Goal: Task Accomplishment & Management: Complete application form

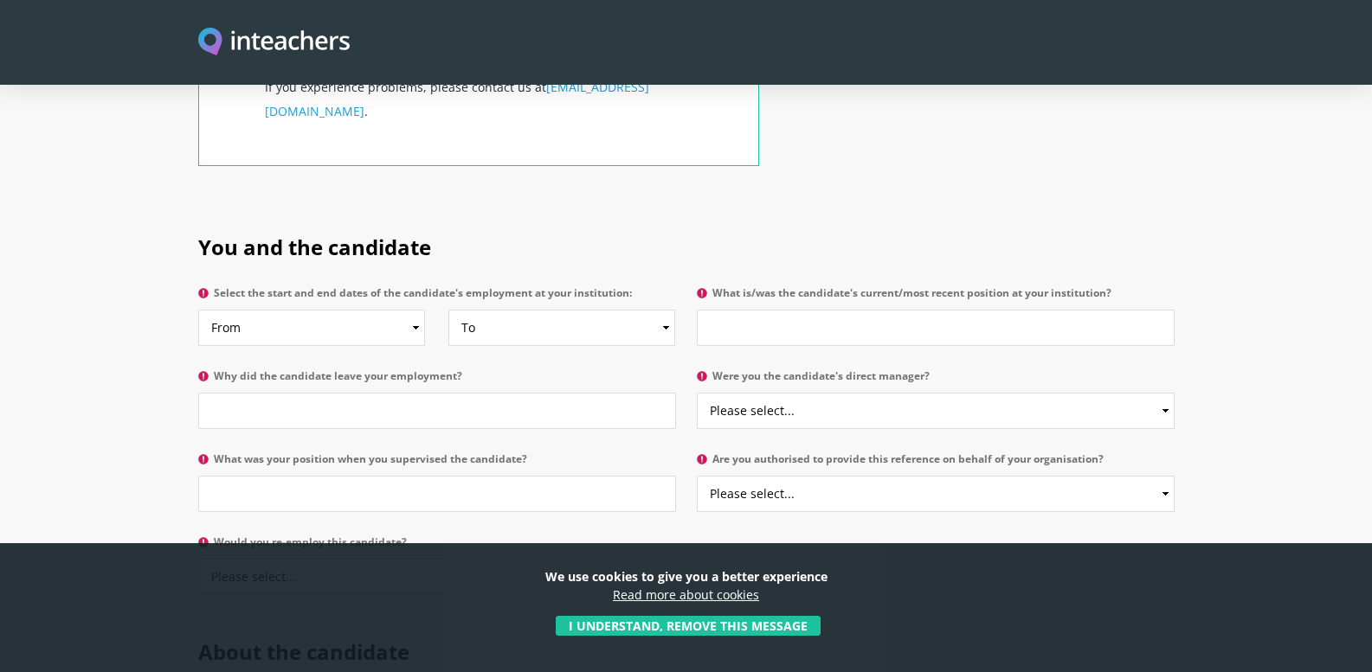
scroll to position [779, 0]
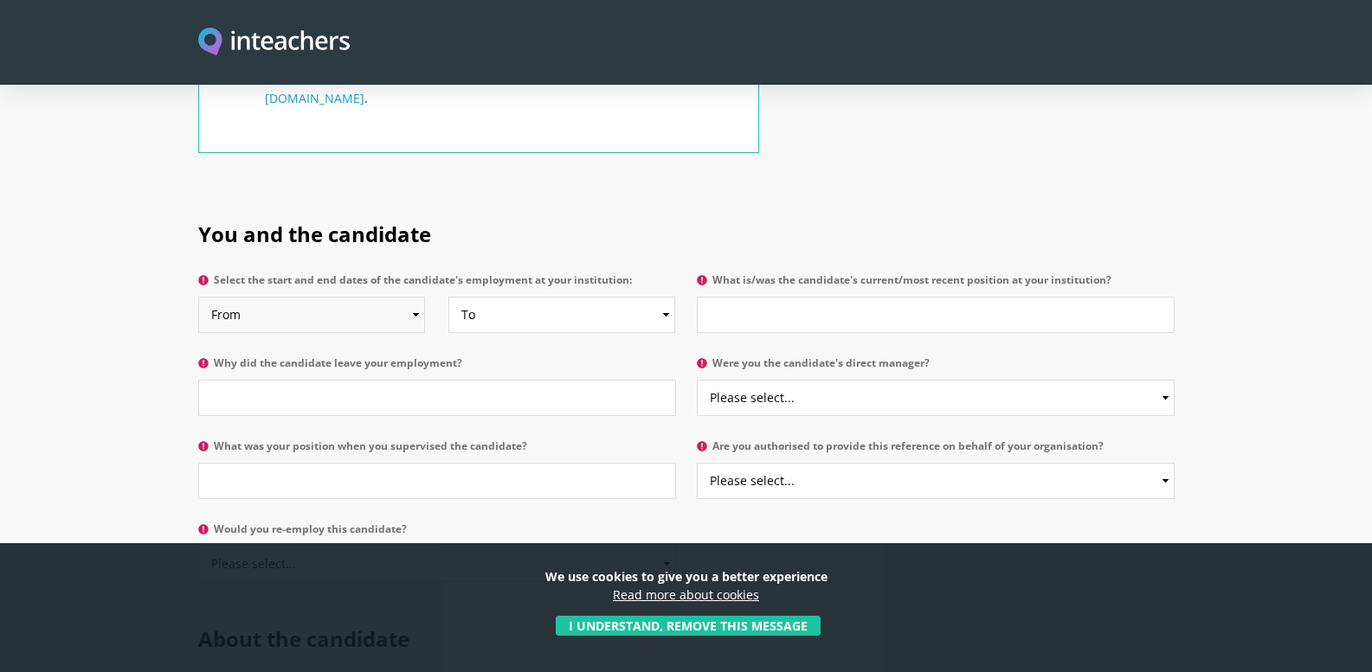
click at [390, 297] on select "From 2025 2024 2023 2022 2021 2020 2019 2018 2017 2016 2015 2014 2013 2012 2011…" at bounding box center [311, 315] width 227 height 36
select select "2016"
click at [198, 297] on select "From 2025 2024 2023 2022 2021 2020 2019 2018 2017 2016 2015 2014 2013 2012 2011…" at bounding box center [311, 315] width 227 height 36
click at [508, 297] on select "To Currently 2025 2024 2023 2022 2021 2020 2019 2018 2017 2016 2015 2014 2013 2…" at bounding box center [561, 315] width 227 height 36
select select "2024"
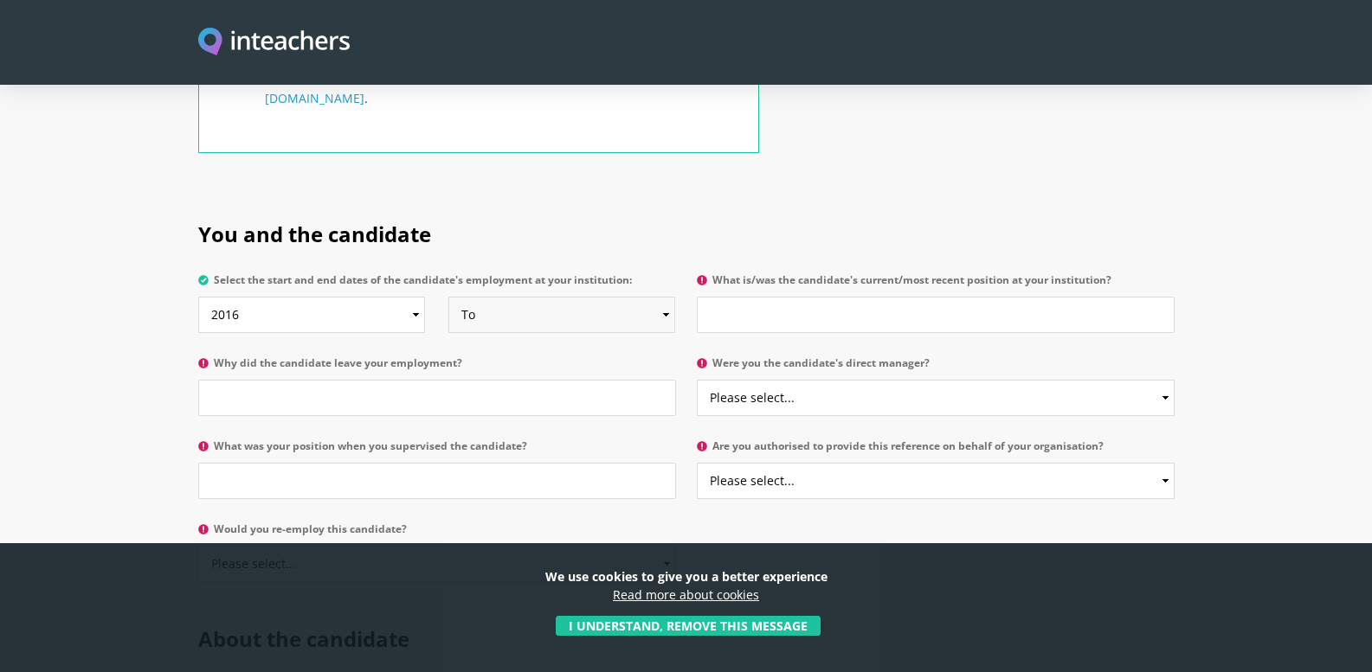
click at [448, 297] on select "To Currently 2025 2024 2023 2022 2021 2020 2019 2018 2017 2016 2015 2014 2013 2…" at bounding box center [561, 315] width 227 height 36
click at [264, 380] on input "Why did the candidate leave your employment?" at bounding box center [437, 398] width 478 height 36
type input "She left due to relocation to a new country"
click at [807, 297] on input "What is/was the candidate's current/most recent position at your institution?" at bounding box center [936, 315] width 478 height 36
click at [714, 297] on input "she was the Finance Manager" at bounding box center [936, 315] width 478 height 36
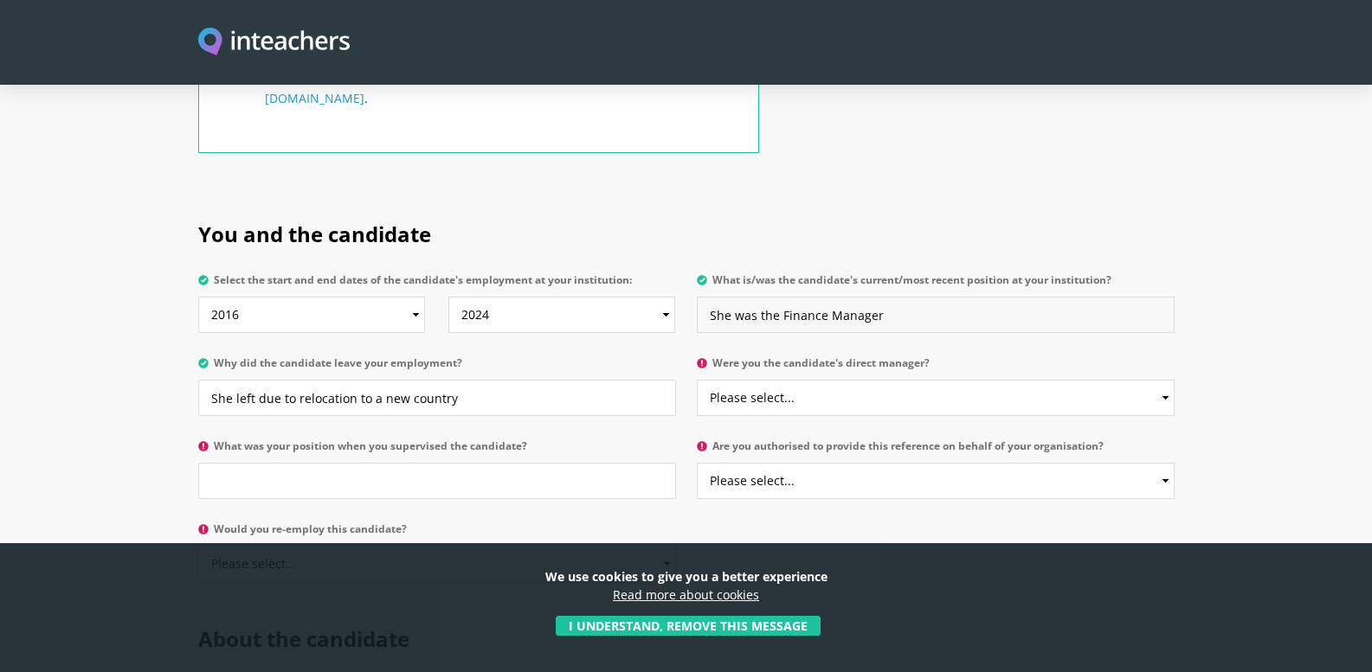
click at [889, 297] on input "She was the Finance Manager" at bounding box center [936, 315] width 478 height 36
type input "She was the Finance Manager in her latest role"
click at [1104, 380] on select "Please select... Yes No" at bounding box center [936, 398] width 478 height 36
select select "No"
click at [697, 380] on select "Please select... Yes No" at bounding box center [936, 398] width 478 height 36
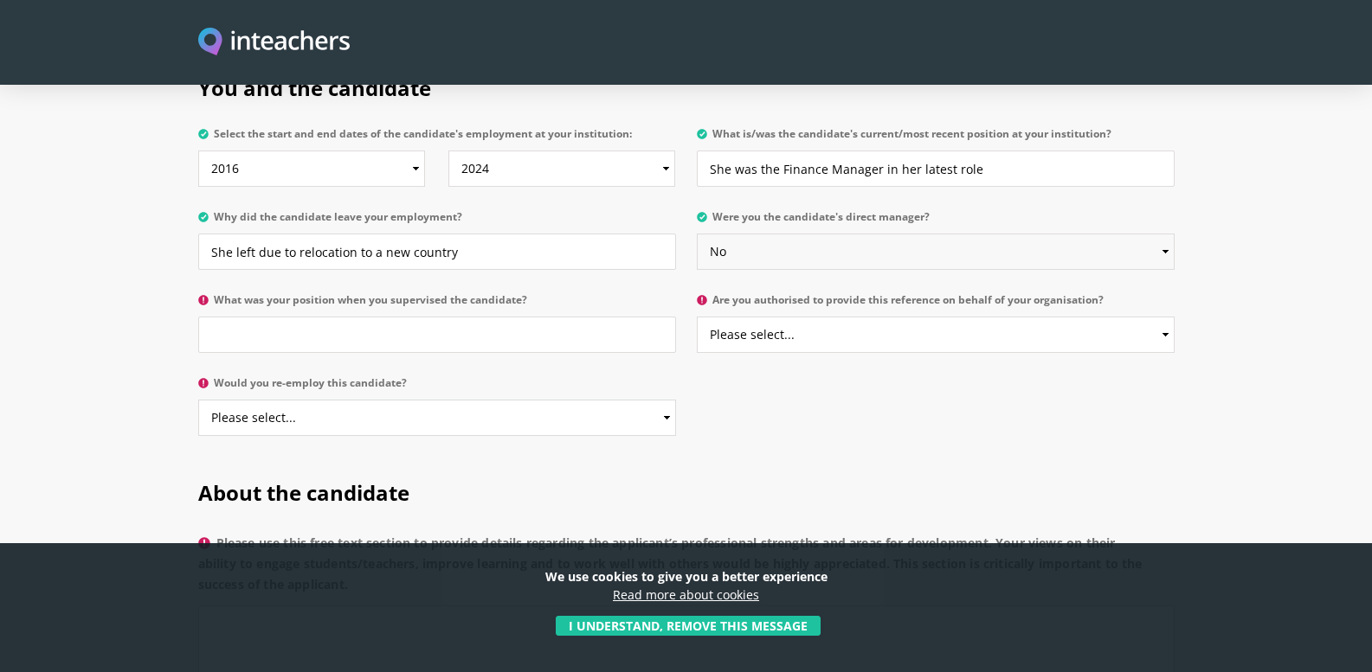
scroll to position [952, 0]
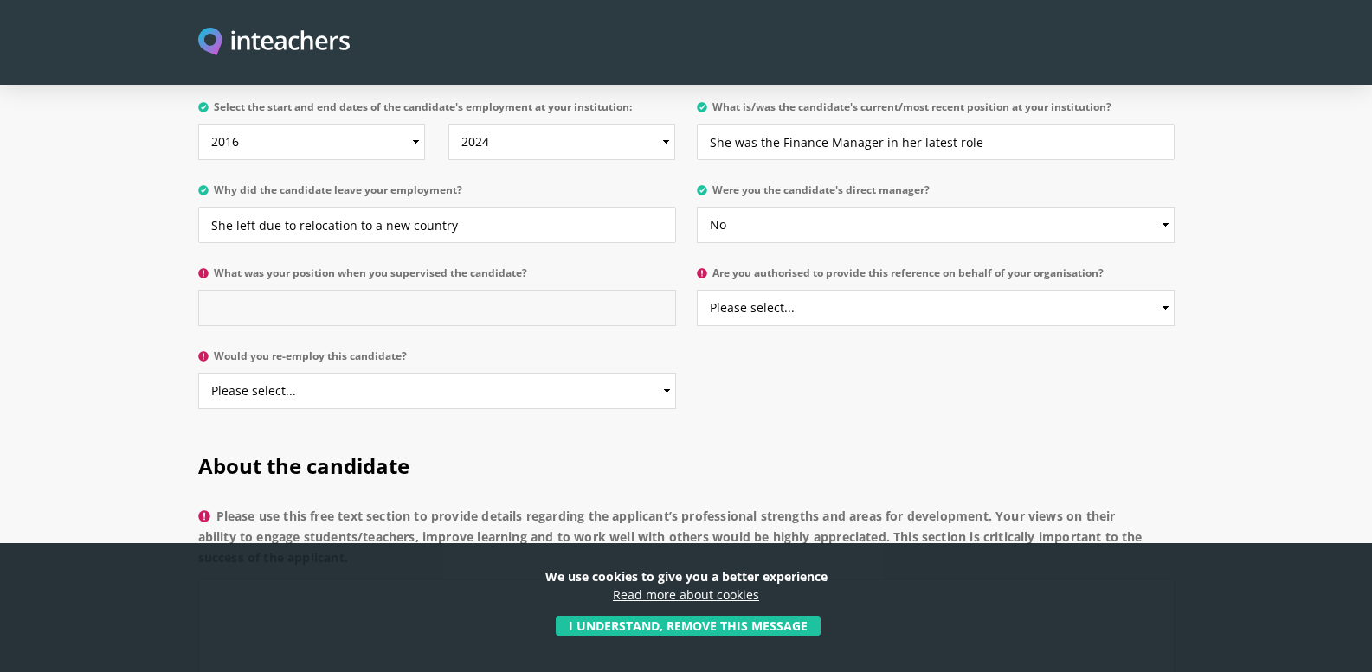
click at [278, 290] on input "What was your position when you supervised the candidate?" at bounding box center [437, 308] width 478 height 36
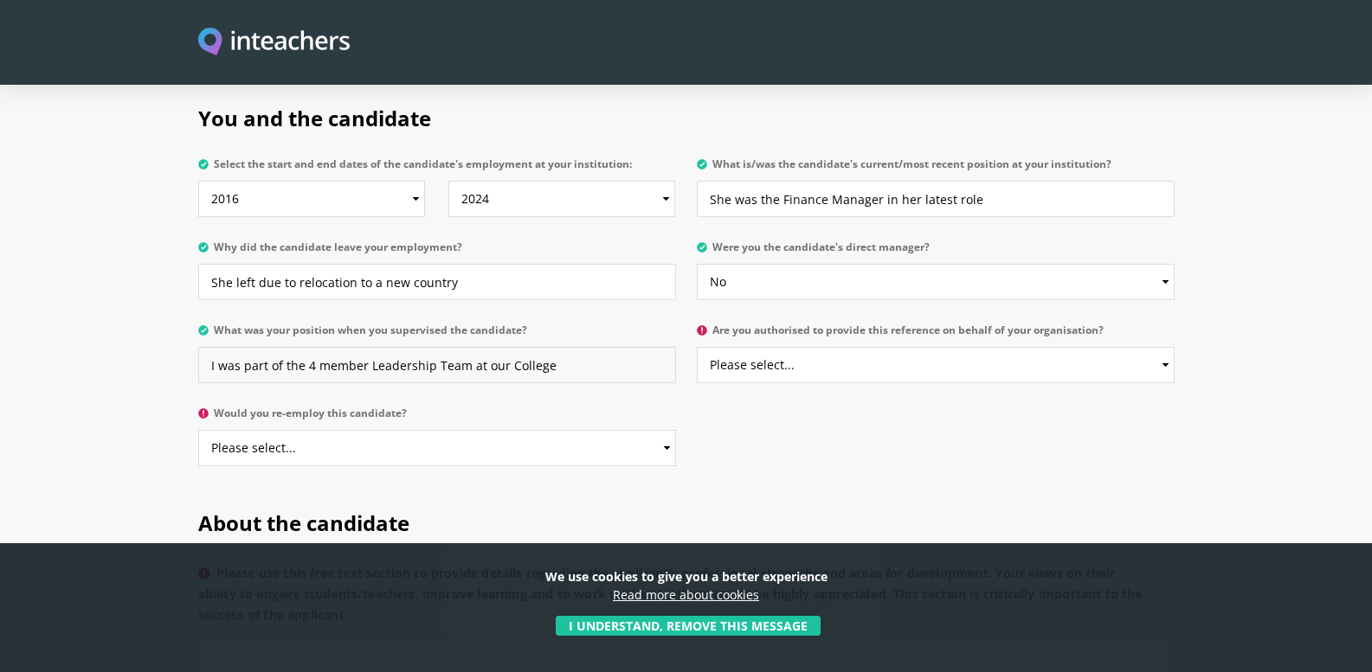
scroll to position [865, 0]
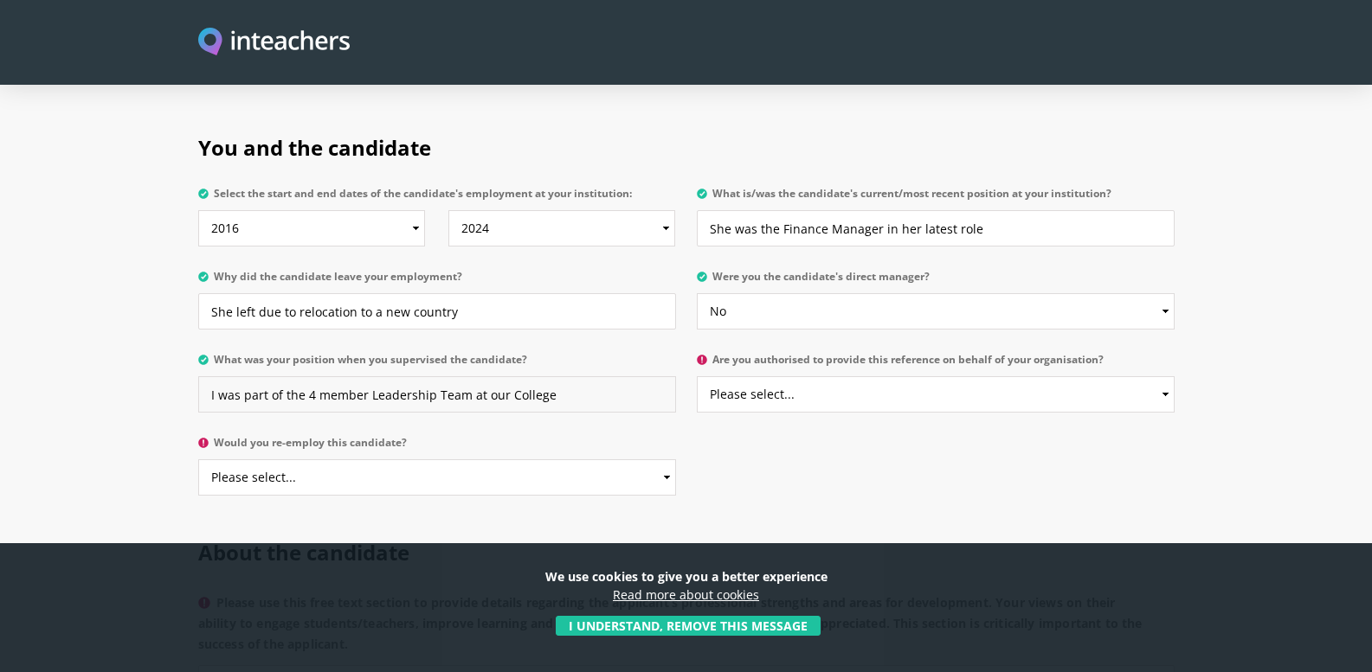
click at [237, 376] on input "I was part of the 4 member Leadership Team at our College" at bounding box center [437, 394] width 478 height 36
type input "I am part of the 4 member Leadership Team at our College"
click at [857, 376] on select "Please select... Yes No" at bounding box center [936, 394] width 478 height 36
select select "Yes"
click at [697, 376] on select "Please select... Yes No" at bounding box center [936, 394] width 478 height 36
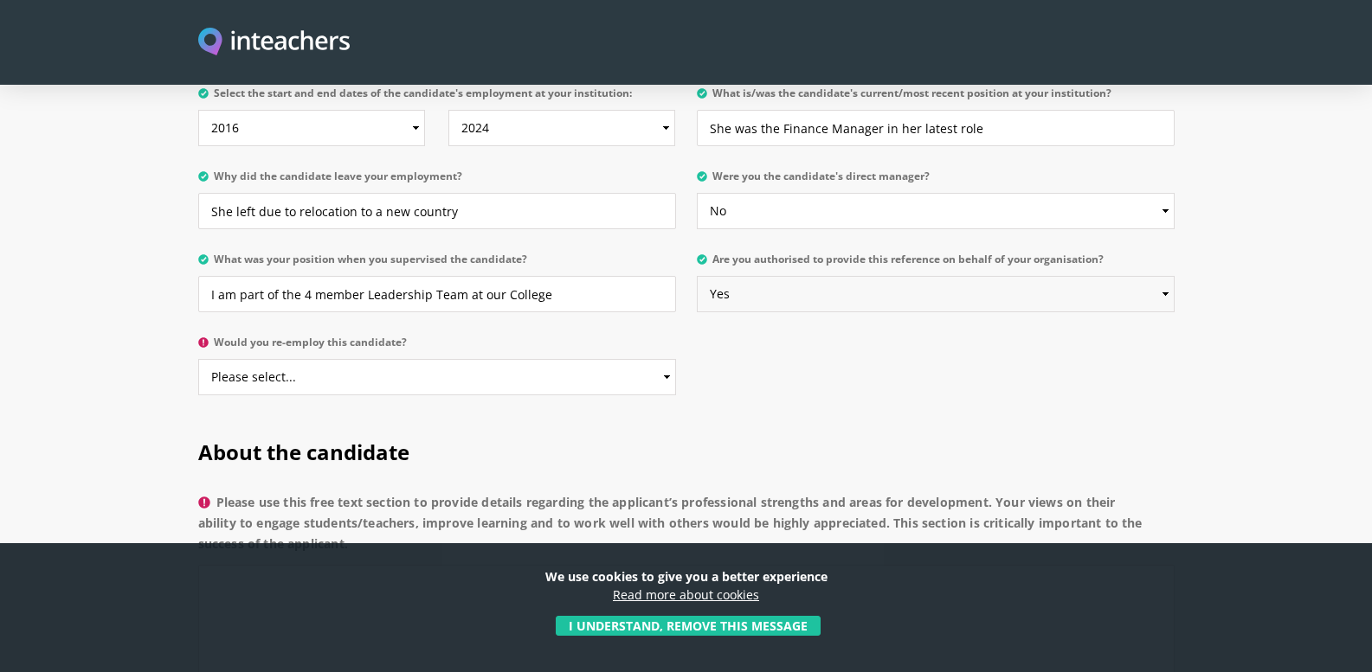
scroll to position [1038, 0]
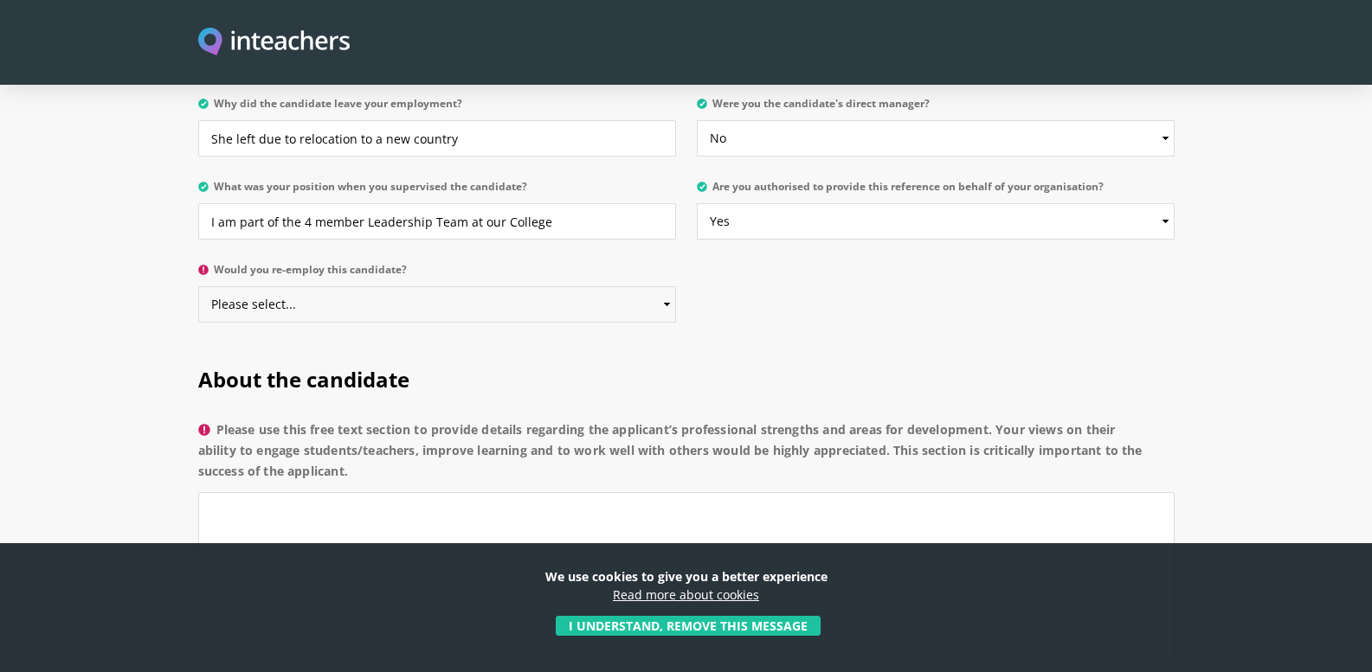
click at [338, 286] on select "Please select... Yes No" at bounding box center [437, 304] width 478 height 36
select select "Yes"
click at [198, 286] on select "Please select... Yes No" at bounding box center [437, 304] width 478 height 36
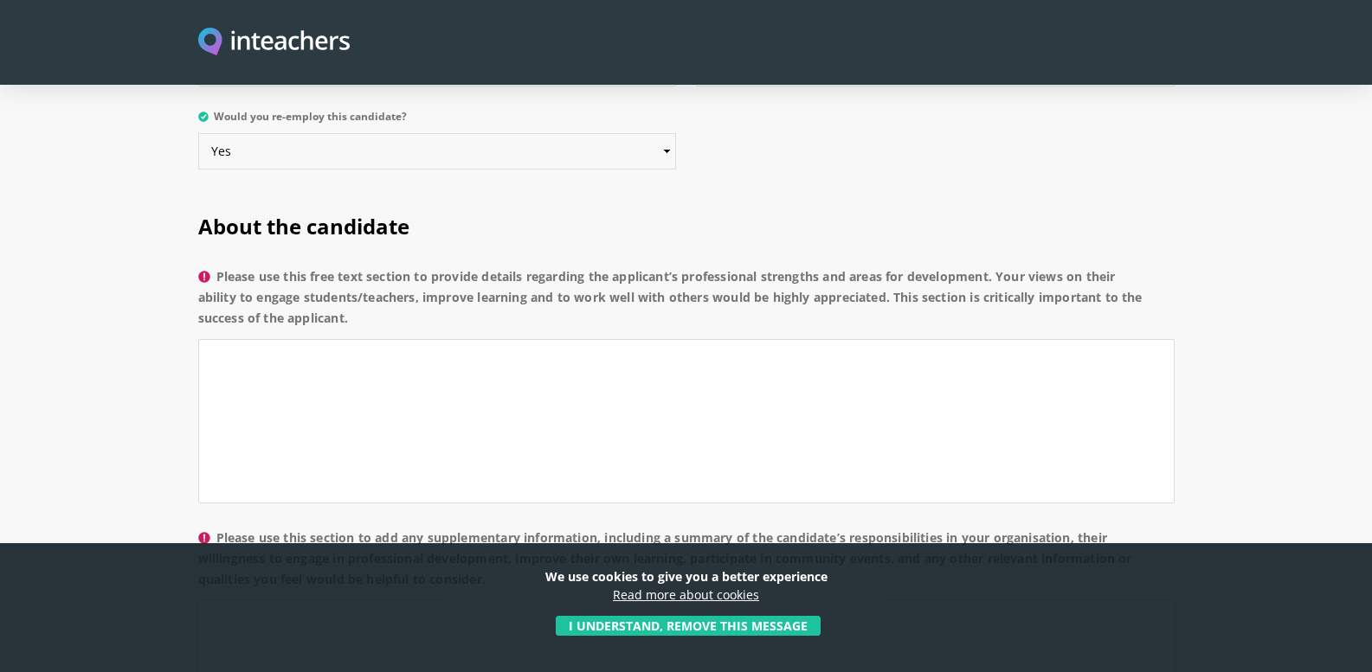
scroll to position [1125, 0]
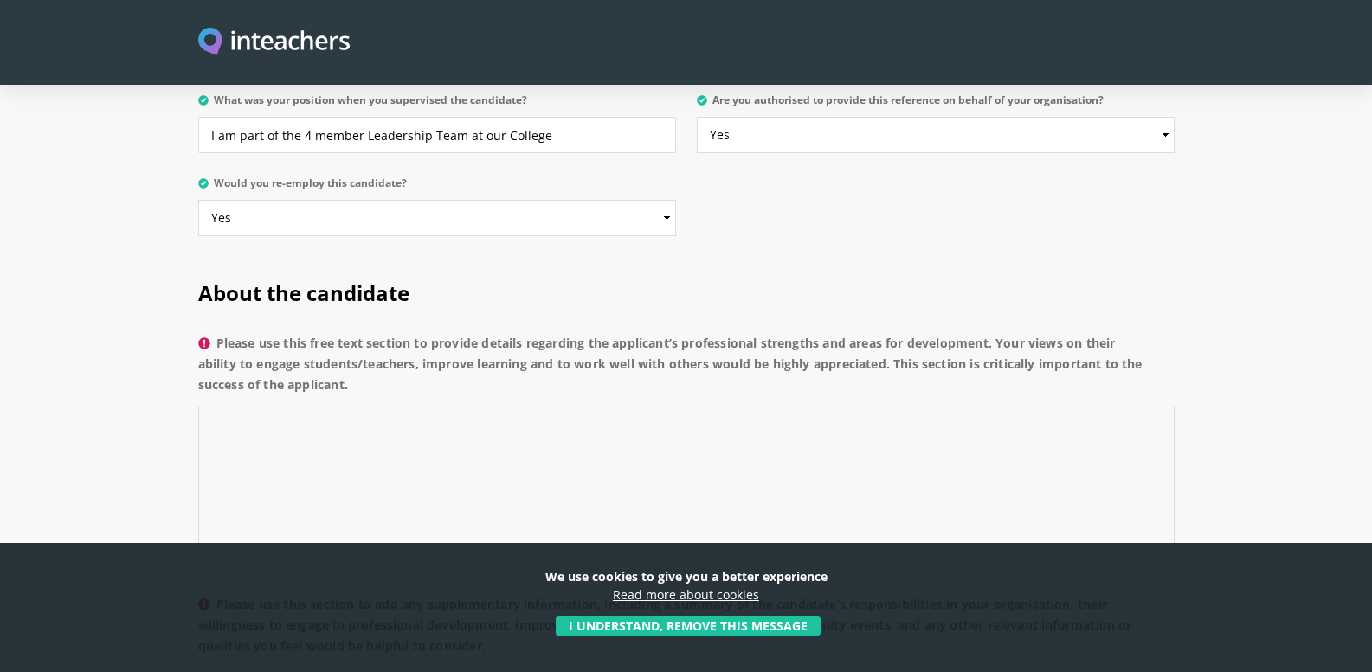
click at [235, 406] on textarea "Please use this free text section to provide details regarding the applicant’s …" at bounding box center [686, 488] width 976 height 164
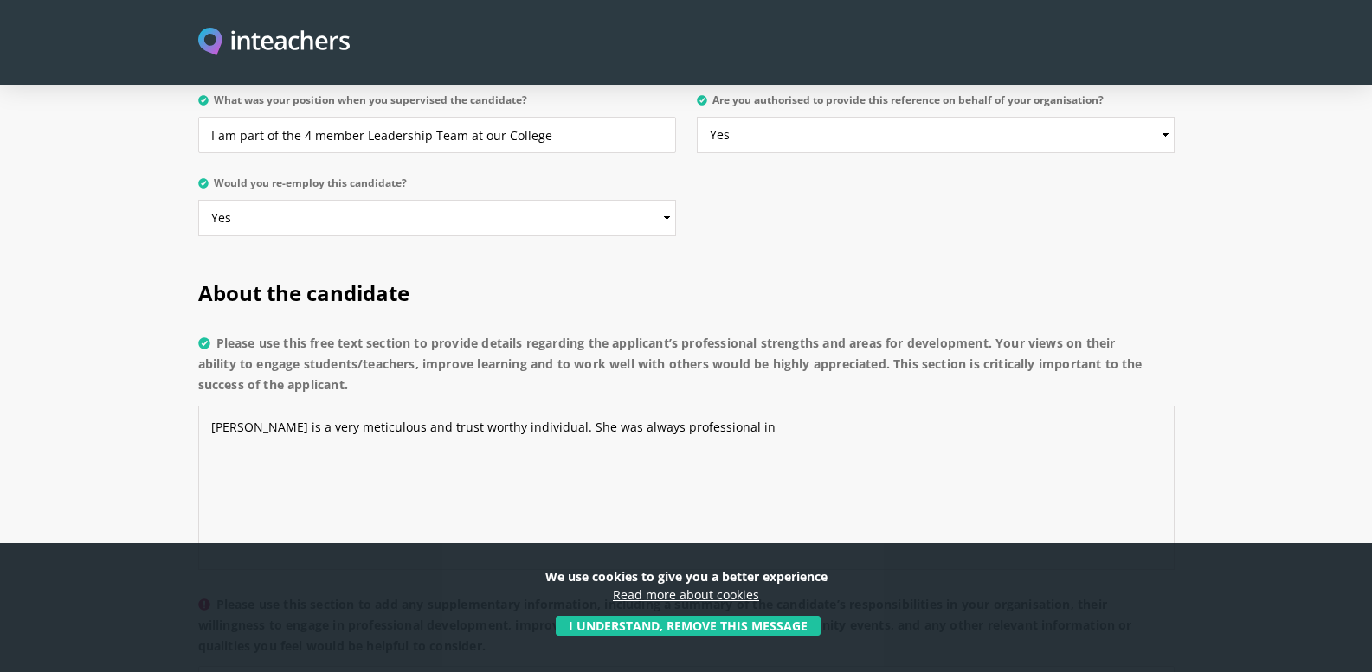
click at [704, 406] on textarea "[PERSON_NAME] is a very meticulous and trust worthy individual. She was always …" at bounding box center [686, 488] width 976 height 164
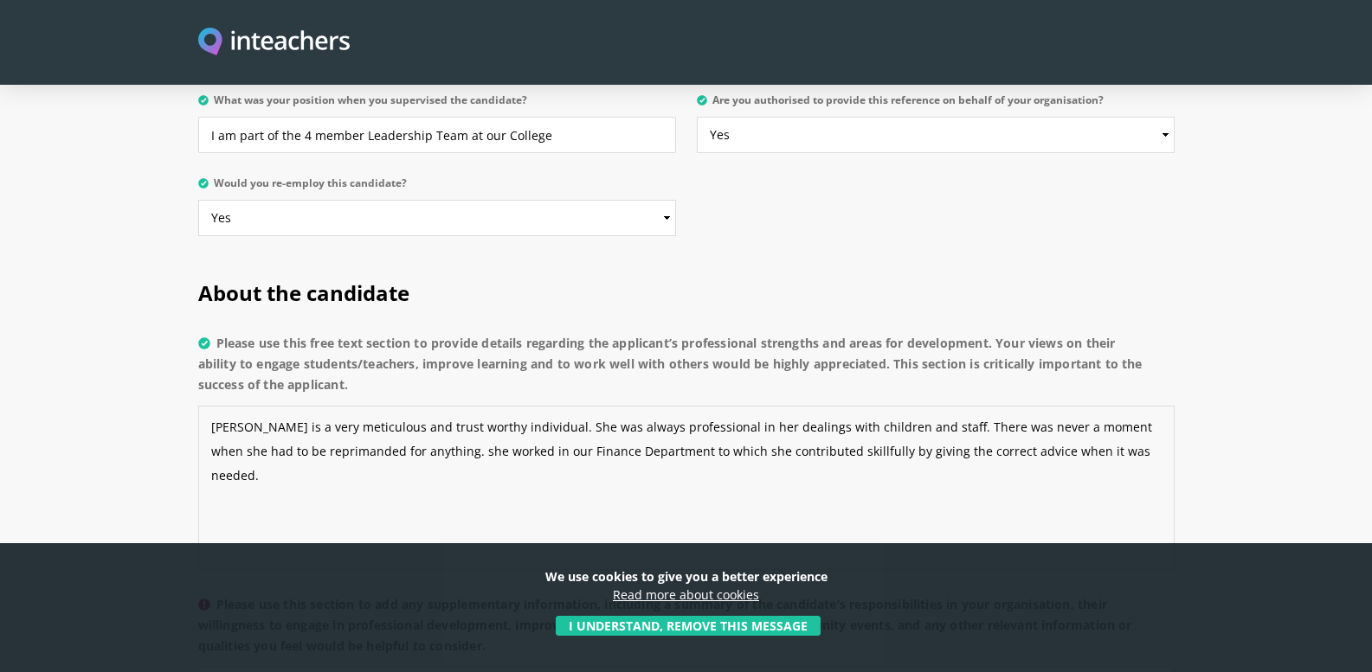
click at [386, 406] on textarea "[PERSON_NAME] is a very meticulous and trust worthy individual. She was always …" at bounding box center [686, 488] width 976 height 164
click at [1084, 406] on textarea "[PERSON_NAME] is a very meticulous and trust worthy individual. She was always …" at bounding box center [686, 488] width 976 height 164
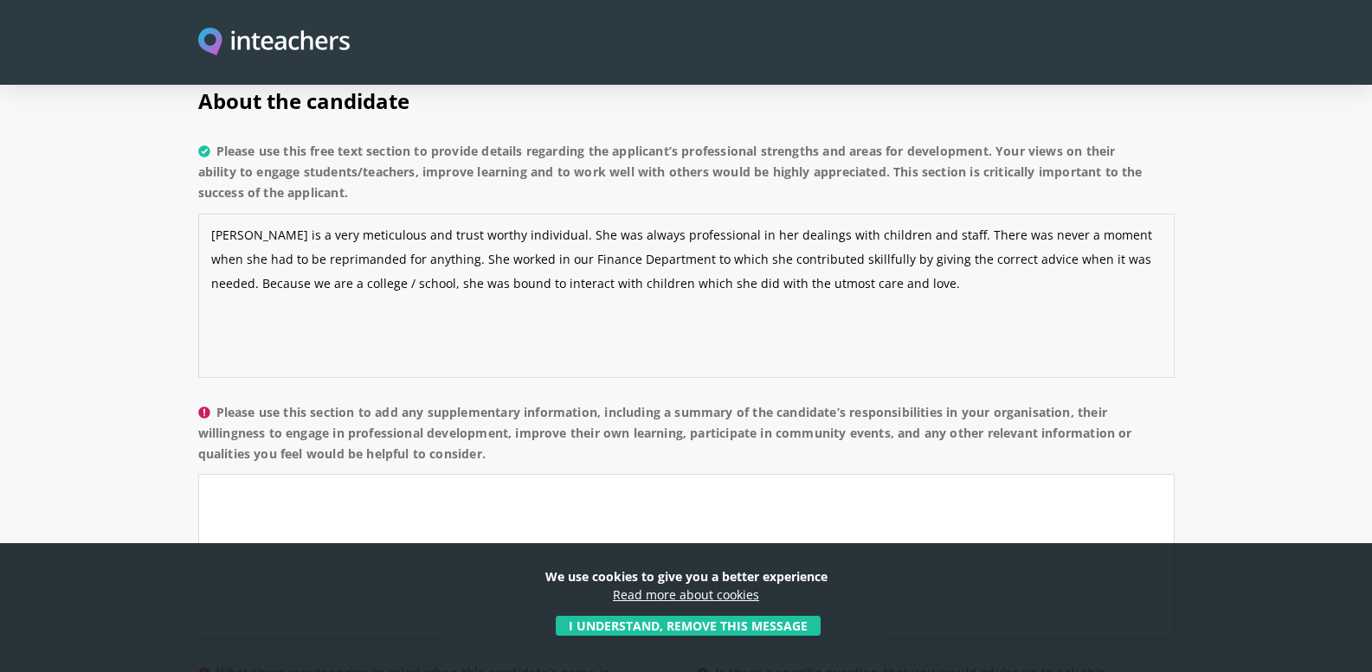
scroll to position [1385, 0]
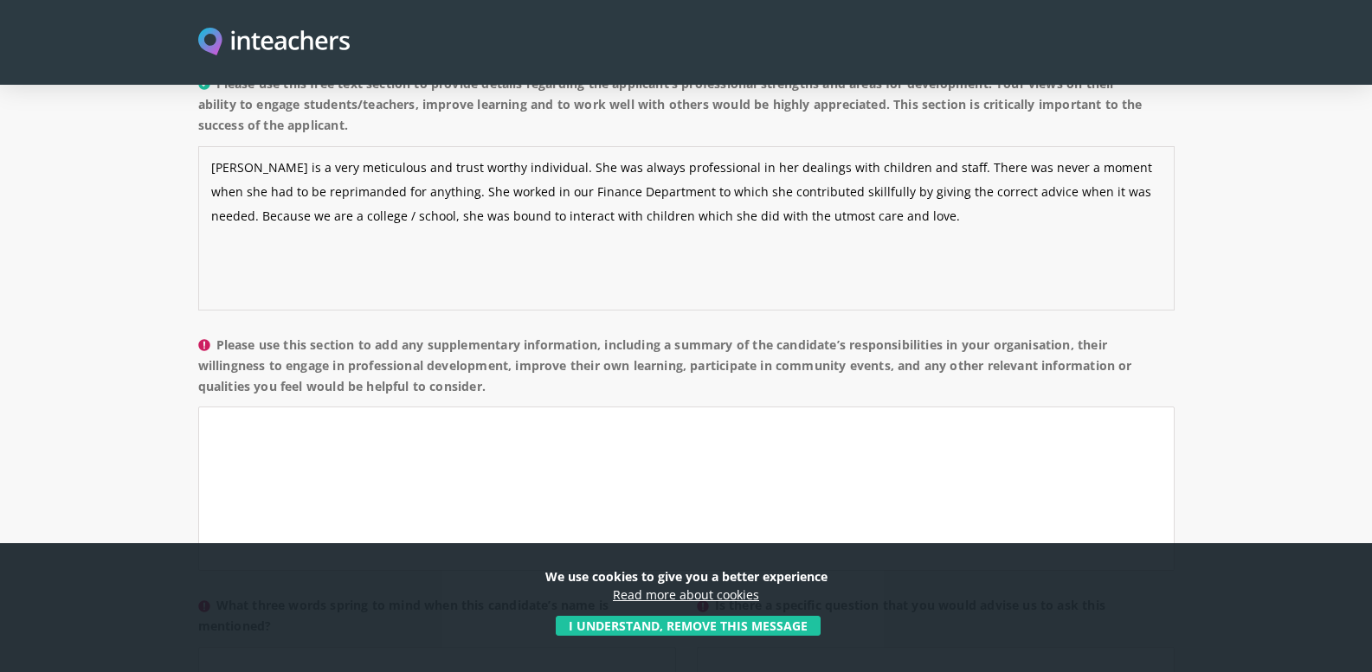
type textarea "[PERSON_NAME] is a very meticulous and trust worthy individual. She was always …"
click at [266, 407] on textarea "Please use this section to add any supplementary information, including a summa…" at bounding box center [686, 489] width 976 height 164
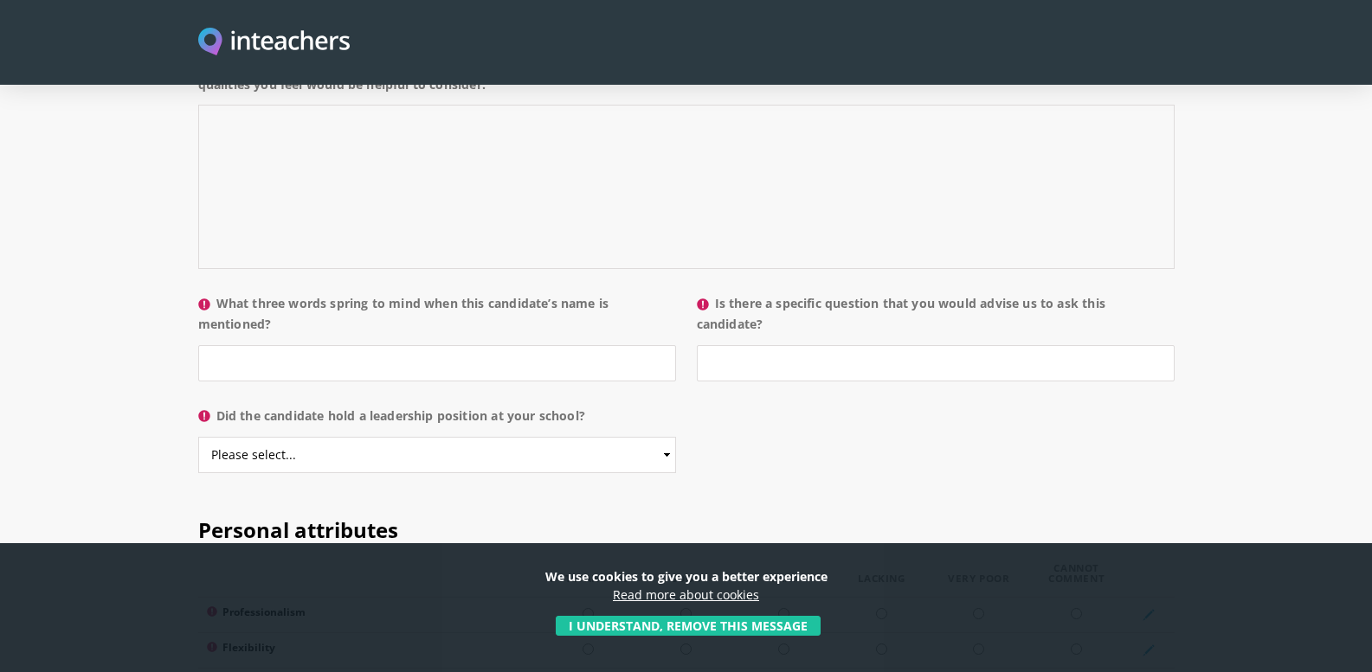
scroll to position [1731, 0]
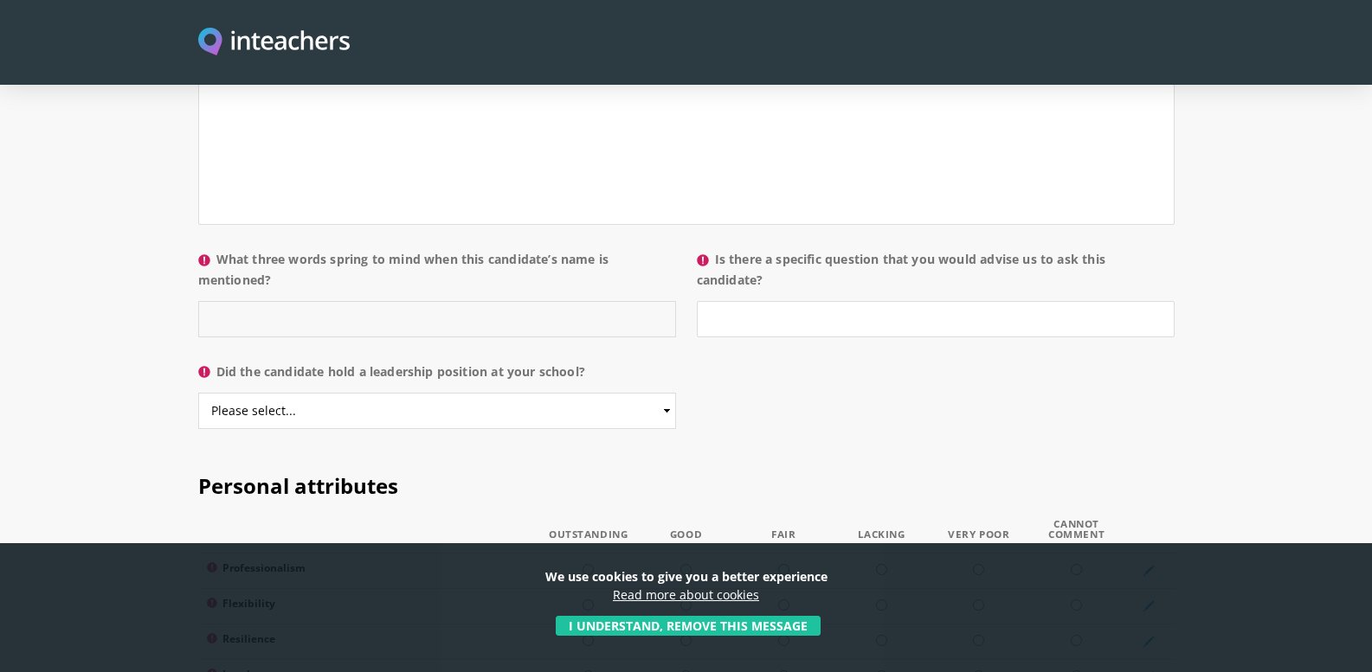
click at [267, 301] on input "What three words spring to mind when this candidate’s name is mentioned?" at bounding box center [437, 319] width 478 height 36
type input "Dedicated, Meticulous and Trustworthy"
click at [779, 301] on input "Is there a specific question that you would advise us to ask this candidate?" at bounding box center [936, 319] width 478 height 36
type input "no"
click at [664, 393] on select "Please select... Yes No" at bounding box center [437, 411] width 478 height 36
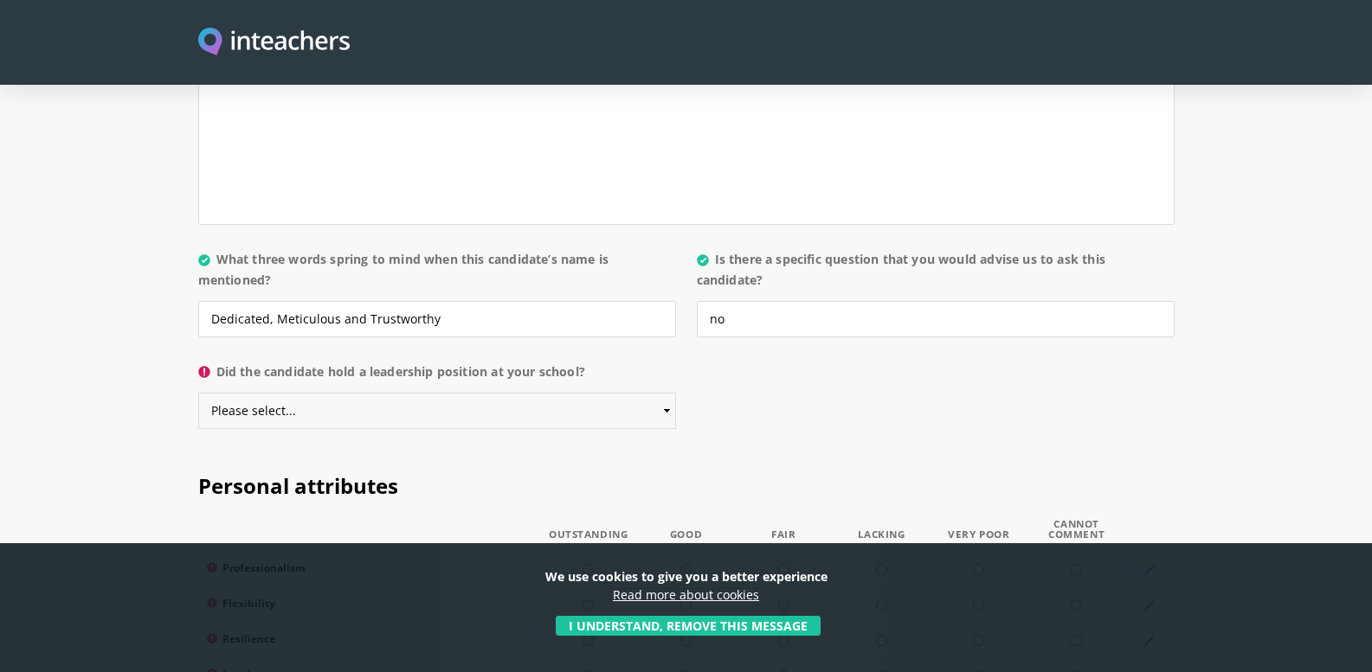
select select "Yes"
click at [198, 393] on select "Please select... Yes No" at bounding box center [437, 411] width 478 height 36
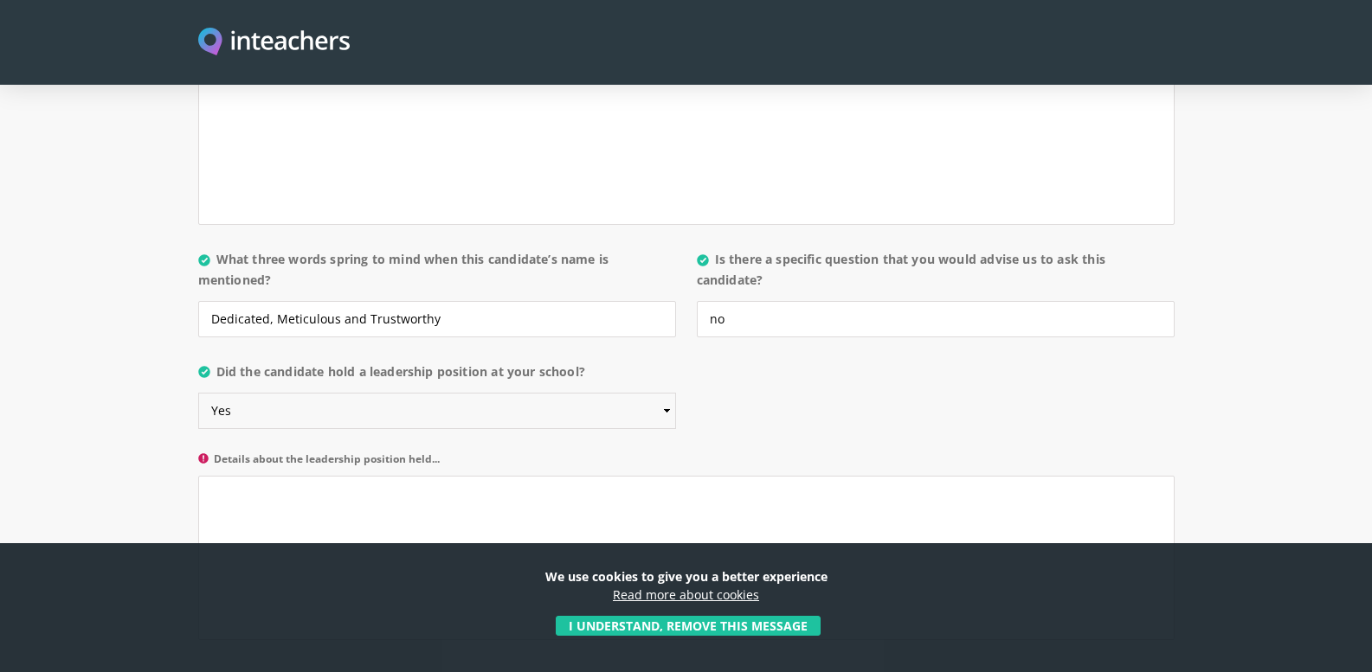
scroll to position [1817, 0]
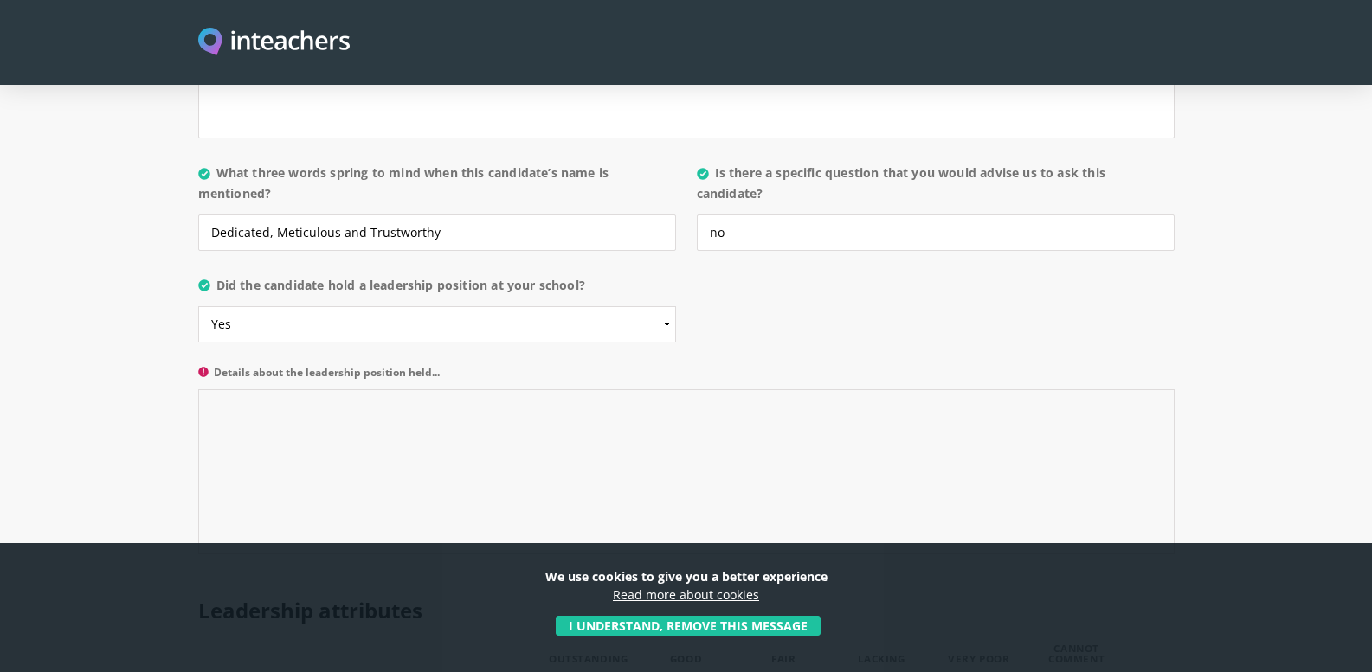
click at [215, 389] on textarea "Details about the leadership position held..." at bounding box center [686, 471] width 976 height 164
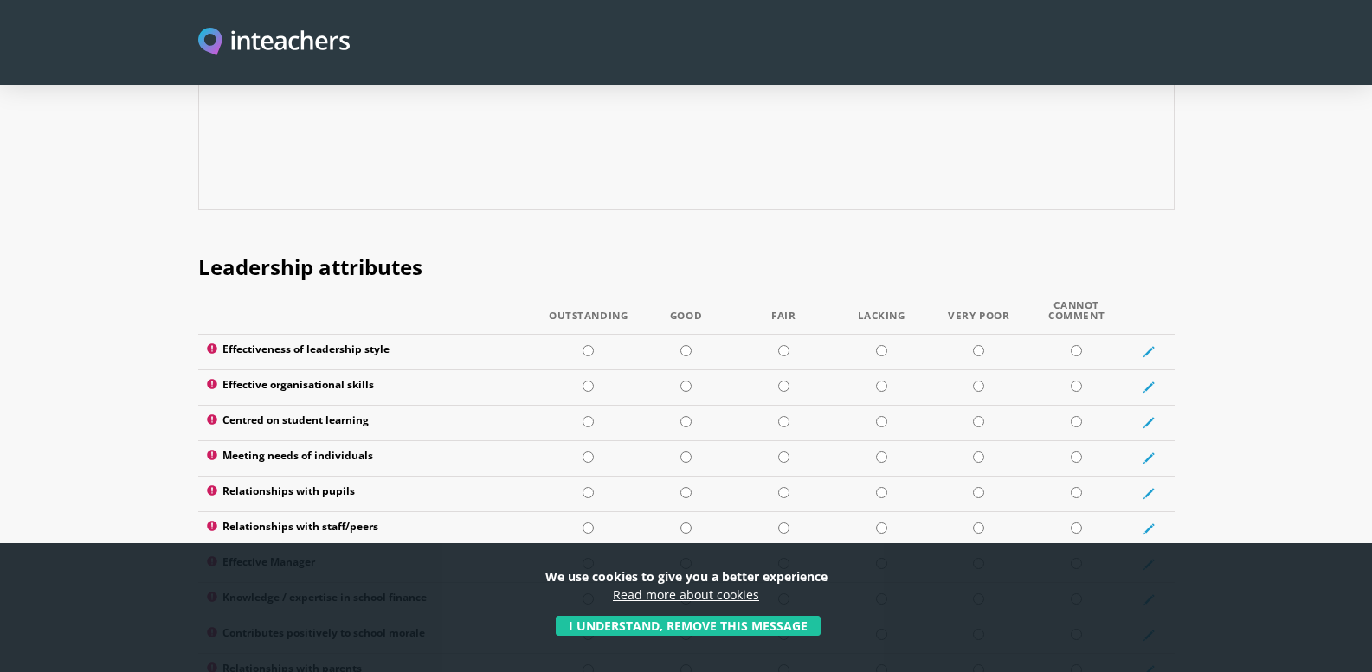
scroll to position [2163, 0]
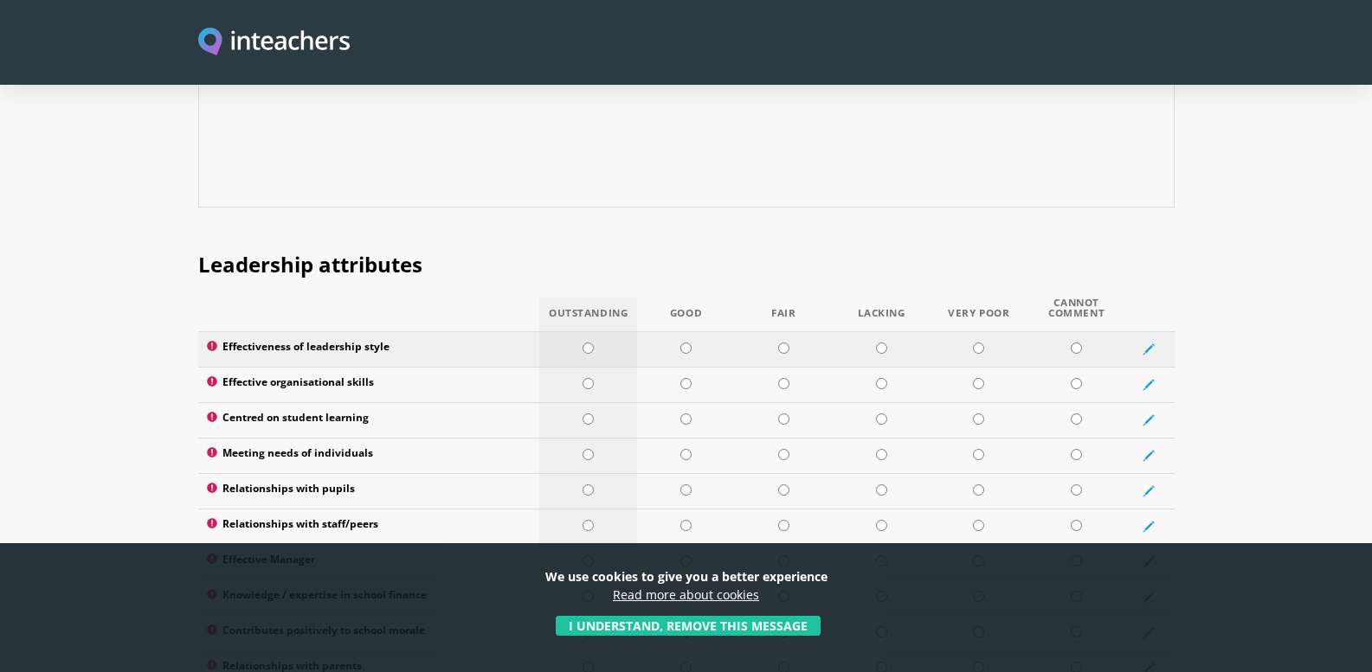
type textarea "she had to head up the finance department in her last role at the College"
click at [592, 343] on input "radio" at bounding box center [587, 348] width 11 height 11
radio input "true"
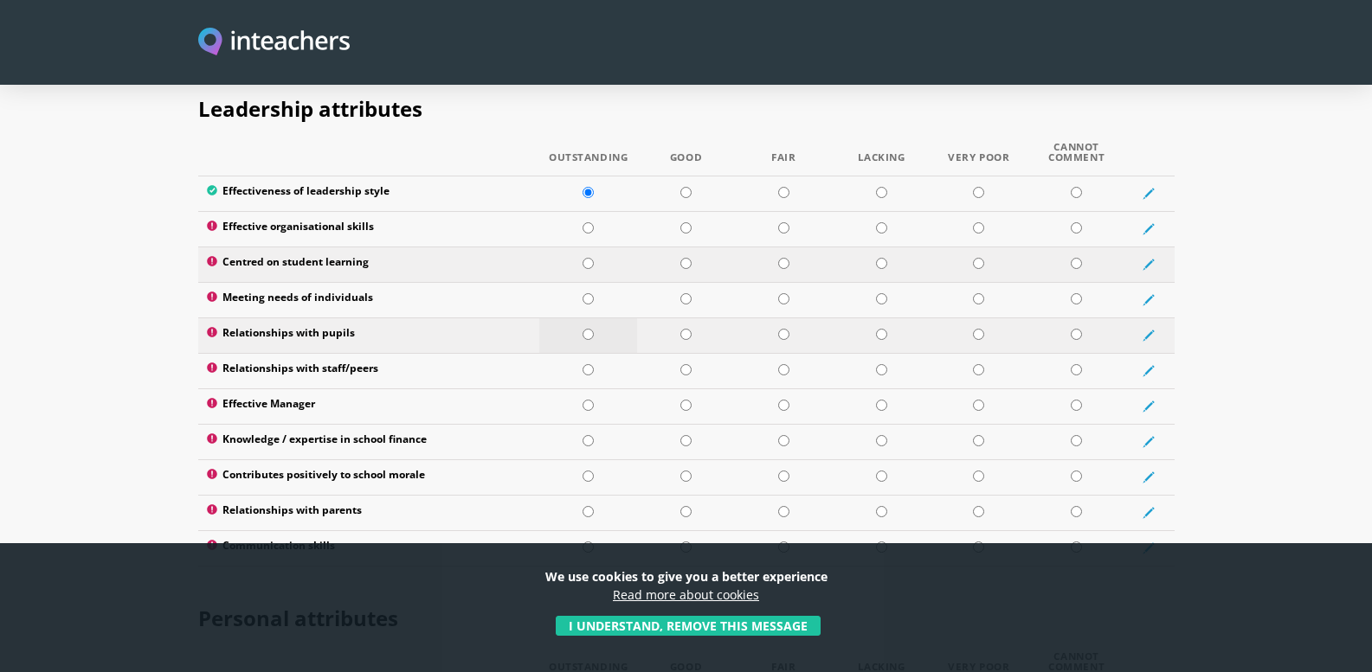
scroll to position [2337, 0]
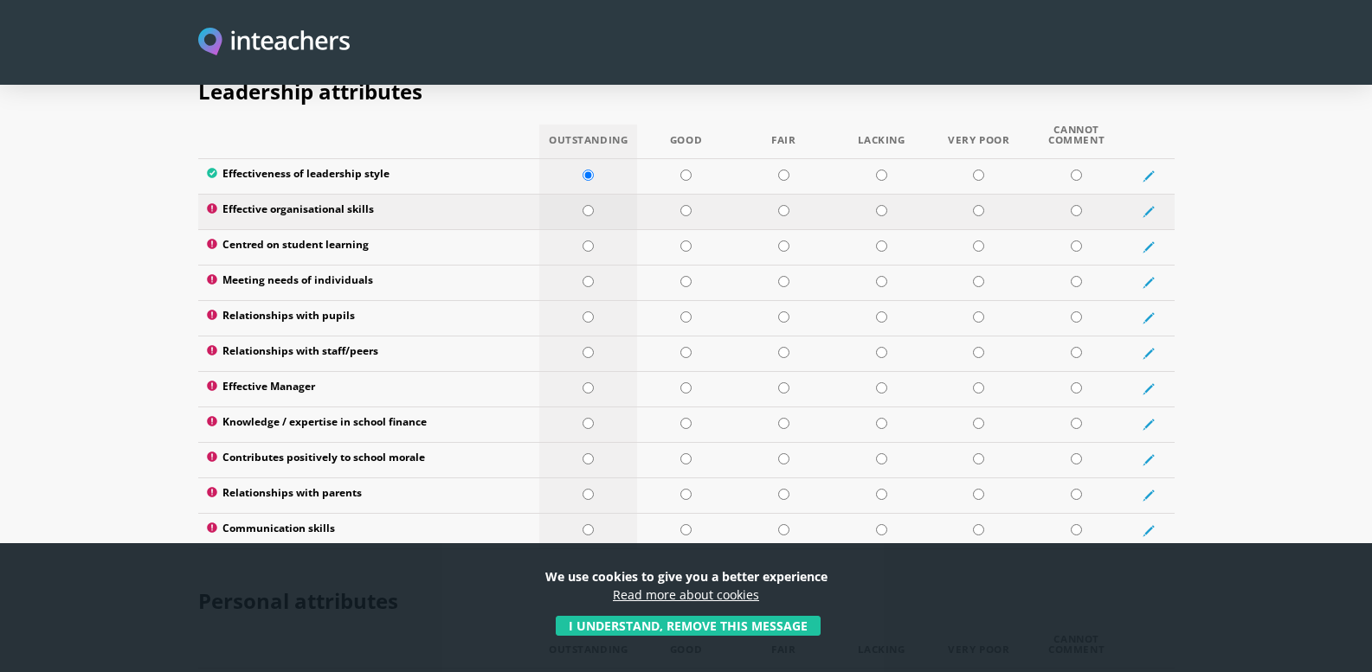
click at [590, 205] on input "radio" at bounding box center [587, 210] width 11 height 11
radio input "true"
click at [691, 229] on td at bounding box center [686, 246] width 98 height 35
radio input "true"
click at [588, 276] on input "radio" at bounding box center [587, 281] width 11 height 11
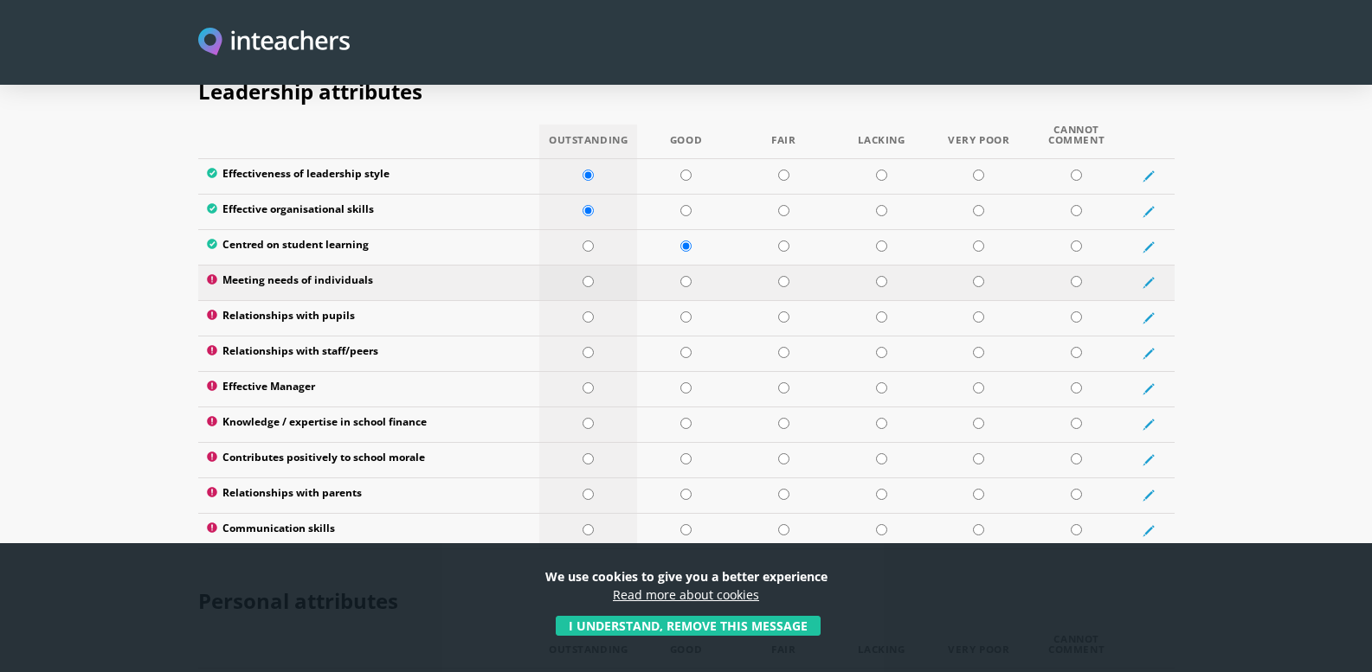
radio input "true"
click at [689, 312] on input "radio" at bounding box center [685, 317] width 11 height 11
radio input "true"
click at [591, 347] on input "radio" at bounding box center [587, 352] width 11 height 11
radio input "true"
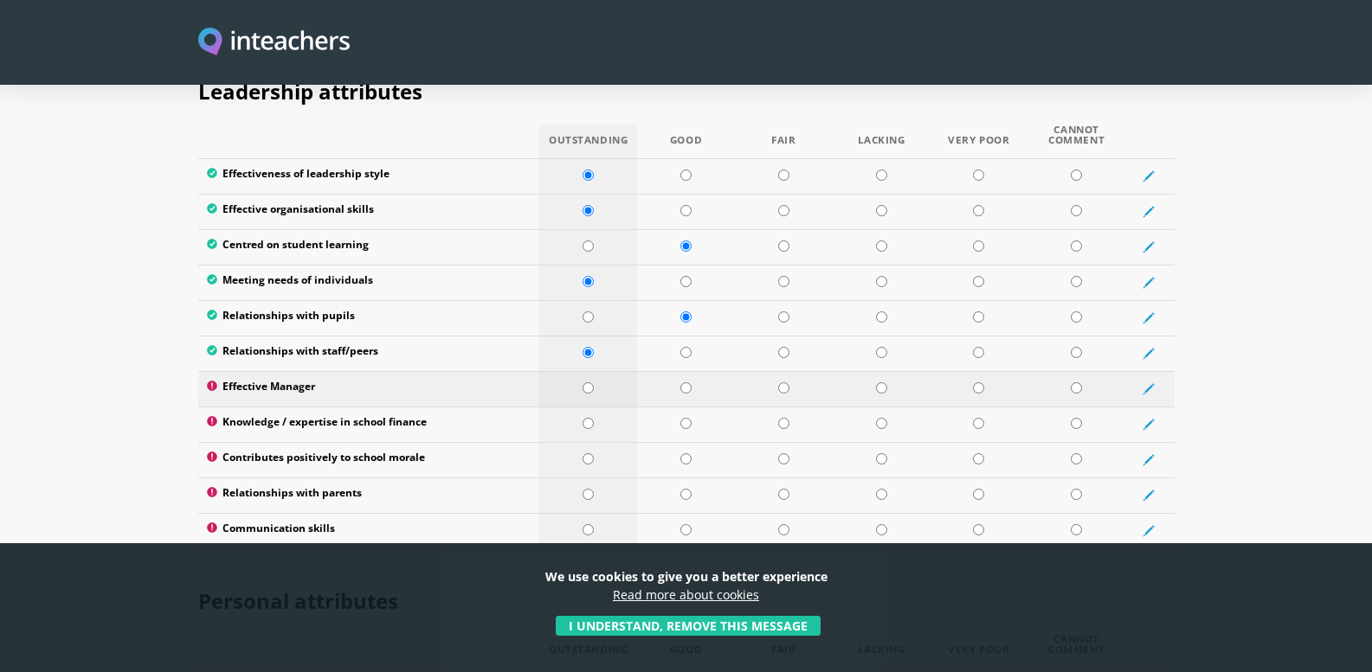
click at [590, 382] on input "radio" at bounding box center [587, 387] width 11 height 11
radio input "true"
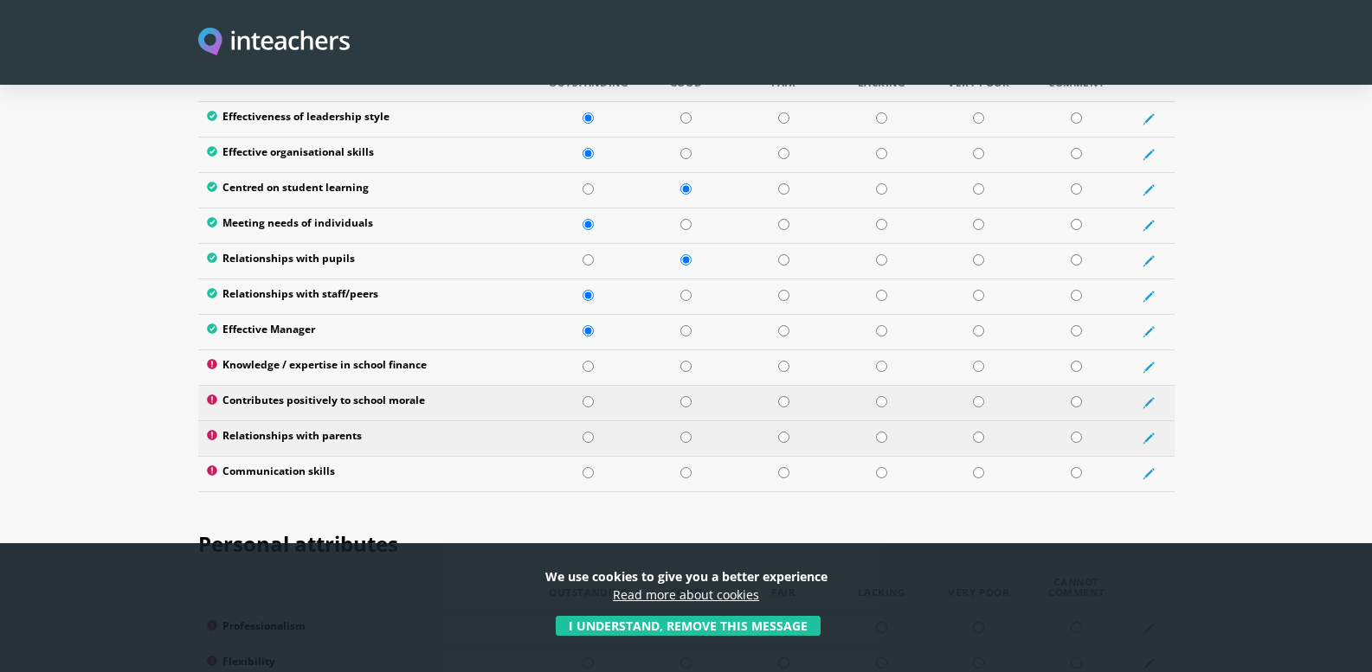
scroll to position [2423, 0]
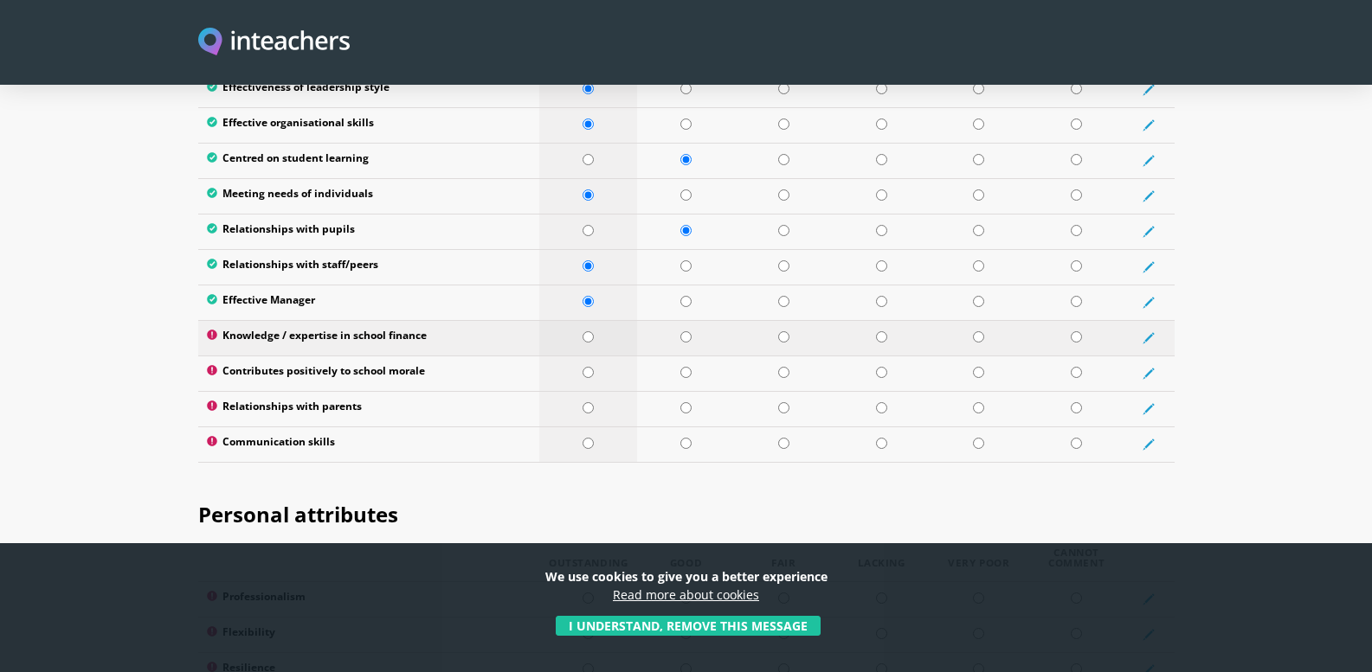
click at [587, 331] on input "radio" at bounding box center [587, 336] width 11 height 11
radio input "true"
click at [683, 367] on input "radio" at bounding box center [685, 372] width 11 height 11
radio input "true"
click at [585, 402] on input "radio" at bounding box center [587, 407] width 11 height 11
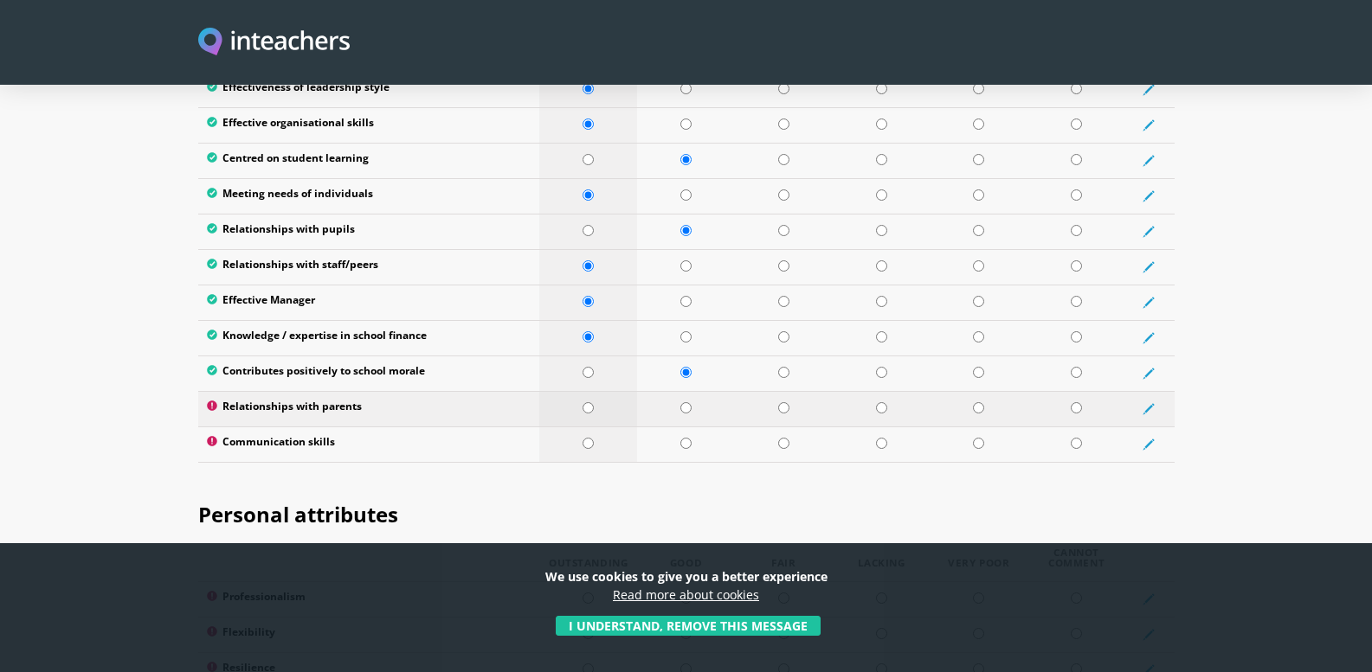
radio input "true"
click at [587, 438] on input "radio" at bounding box center [587, 443] width 11 height 11
radio input "true"
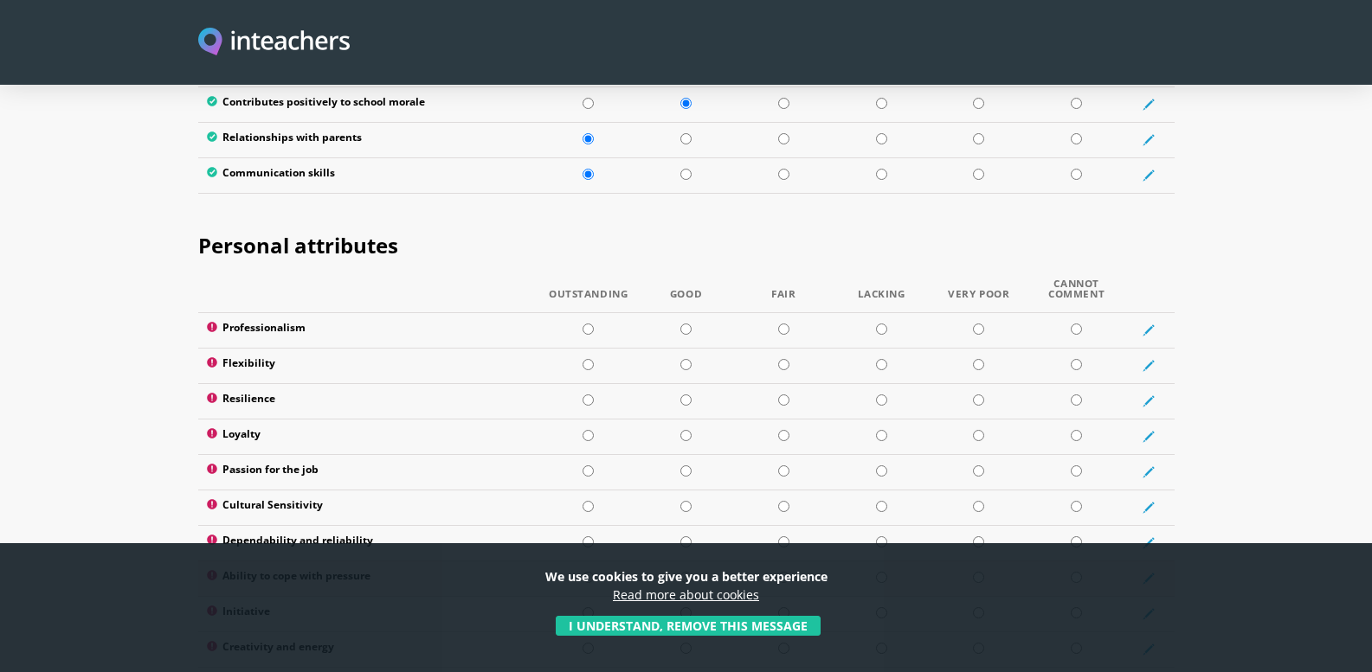
scroll to position [2683, 0]
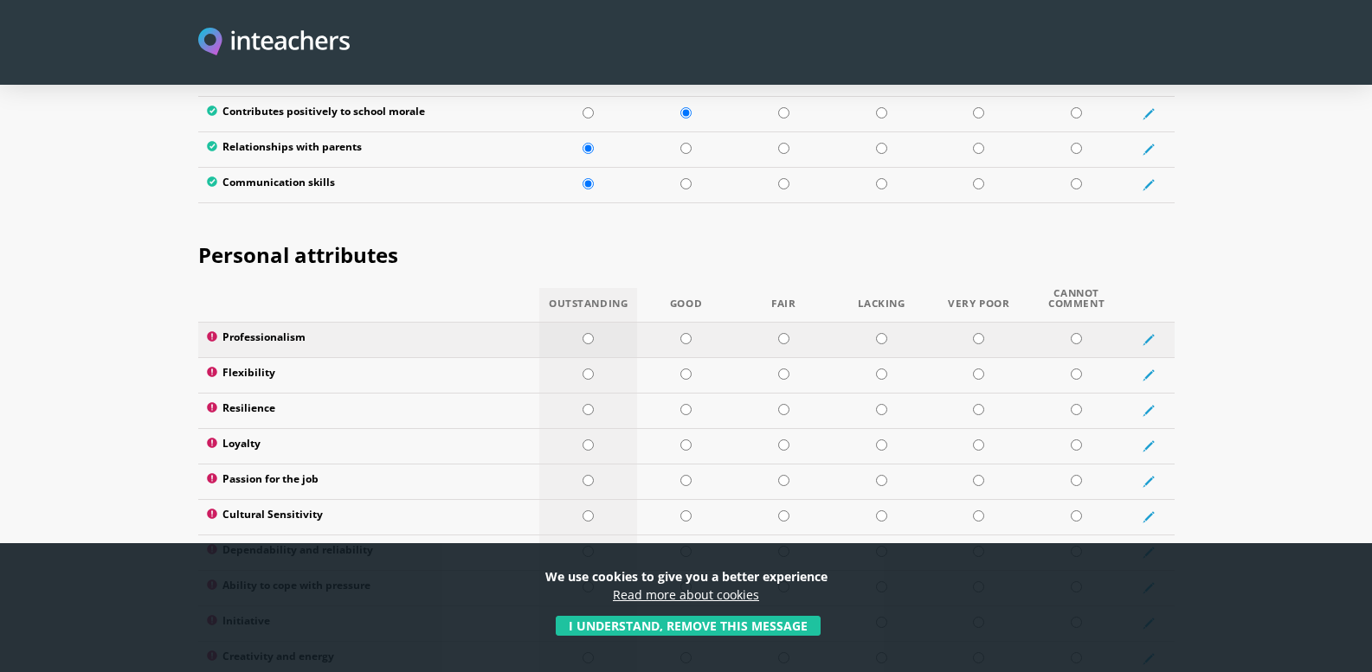
click at [590, 333] on input "radio" at bounding box center [587, 338] width 11 height 11
radio input "true"
click at [685, 369] on input "radio" at bounding box center [685, 374] width 11 height 11
radio input "true"
click at [687, 404] on input "radio" at bounding box center [685, 409] width 11 height 11
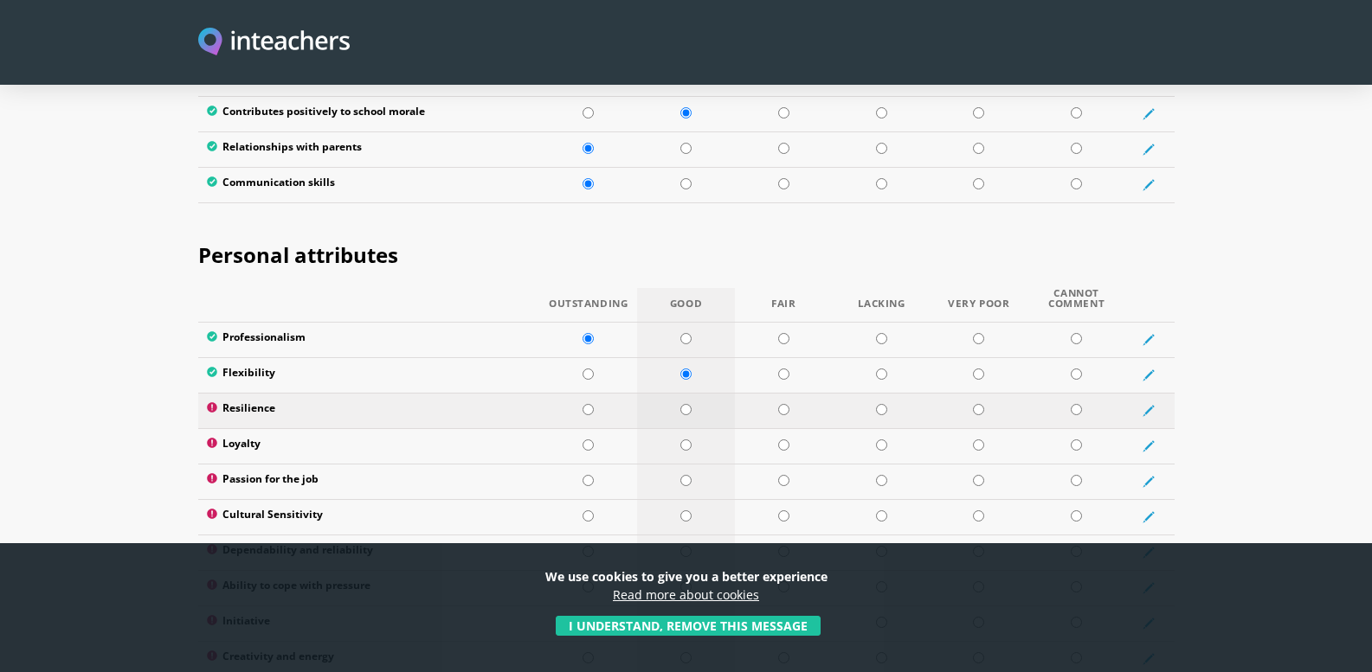
radio input "true"
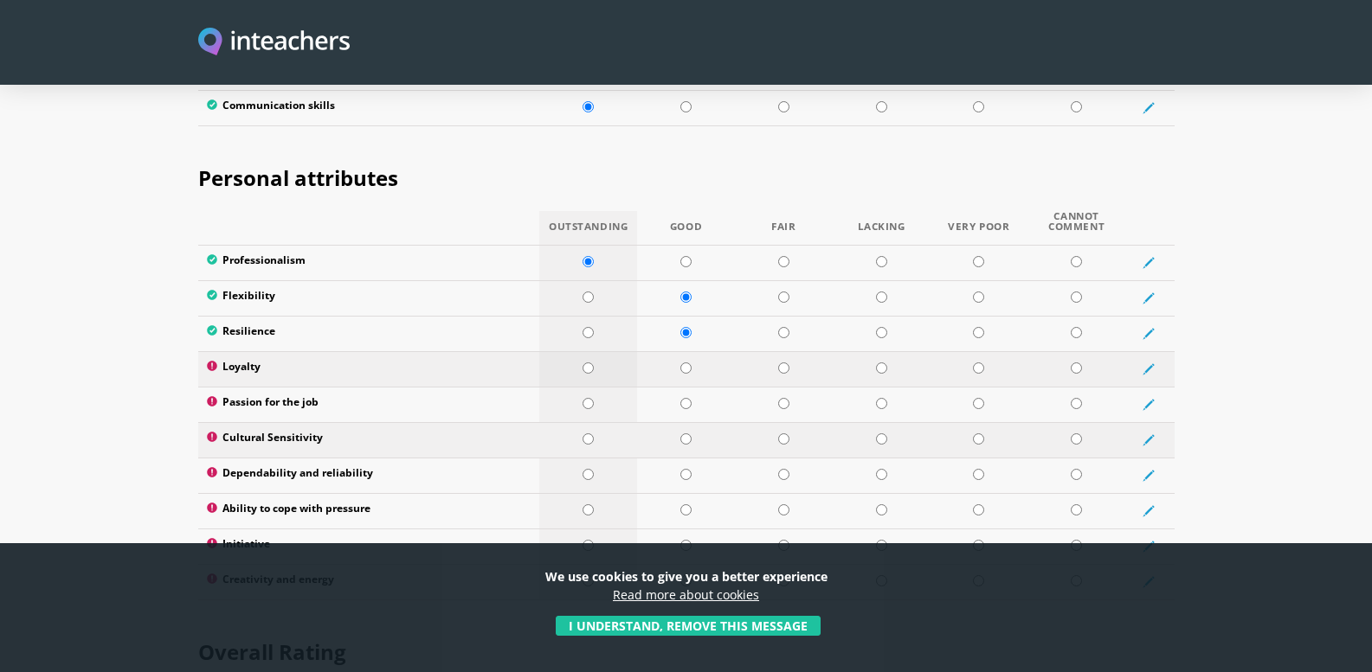
scroll to position [2856, 0]
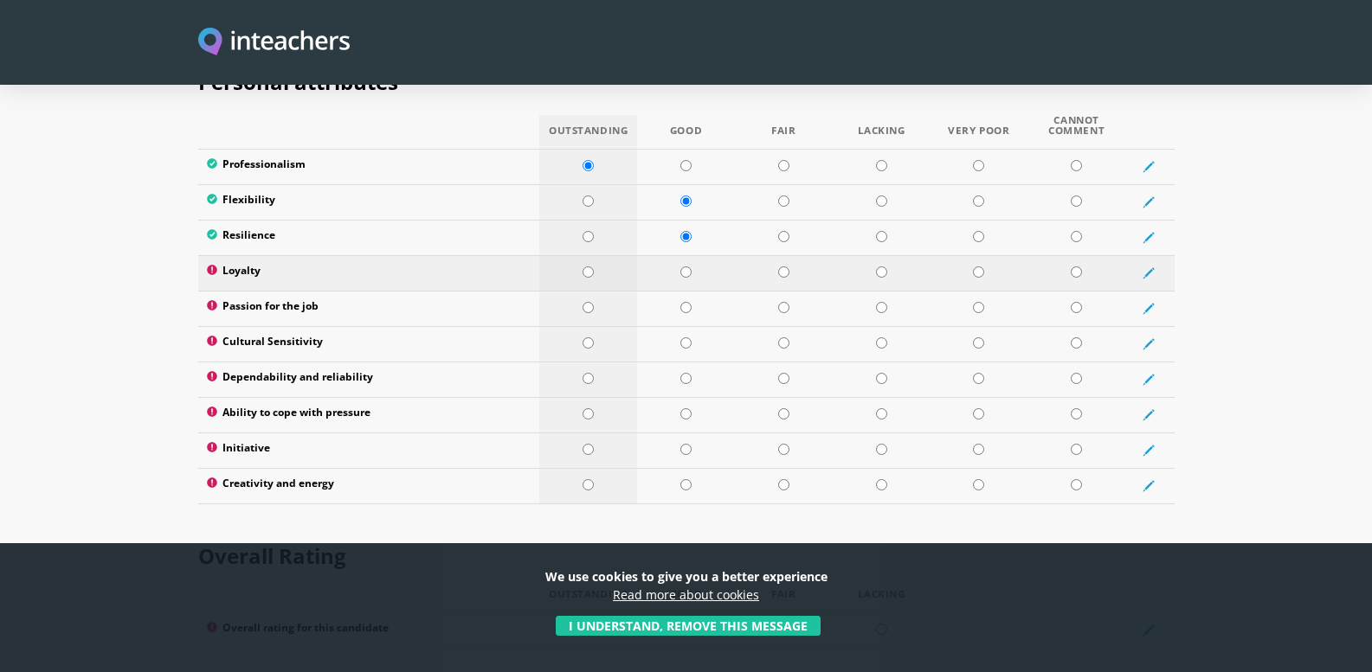
click at [586, 267] on input "radio" at bounding box center [587, 272] width 11 height 11
radio input "true"
click at [588, 302] on input "radio" at bounding box center [587, 307] width 11 height 11
radio input "true"
click at [587, 326] on td at bounding box center [588, 343] width 98 height 35
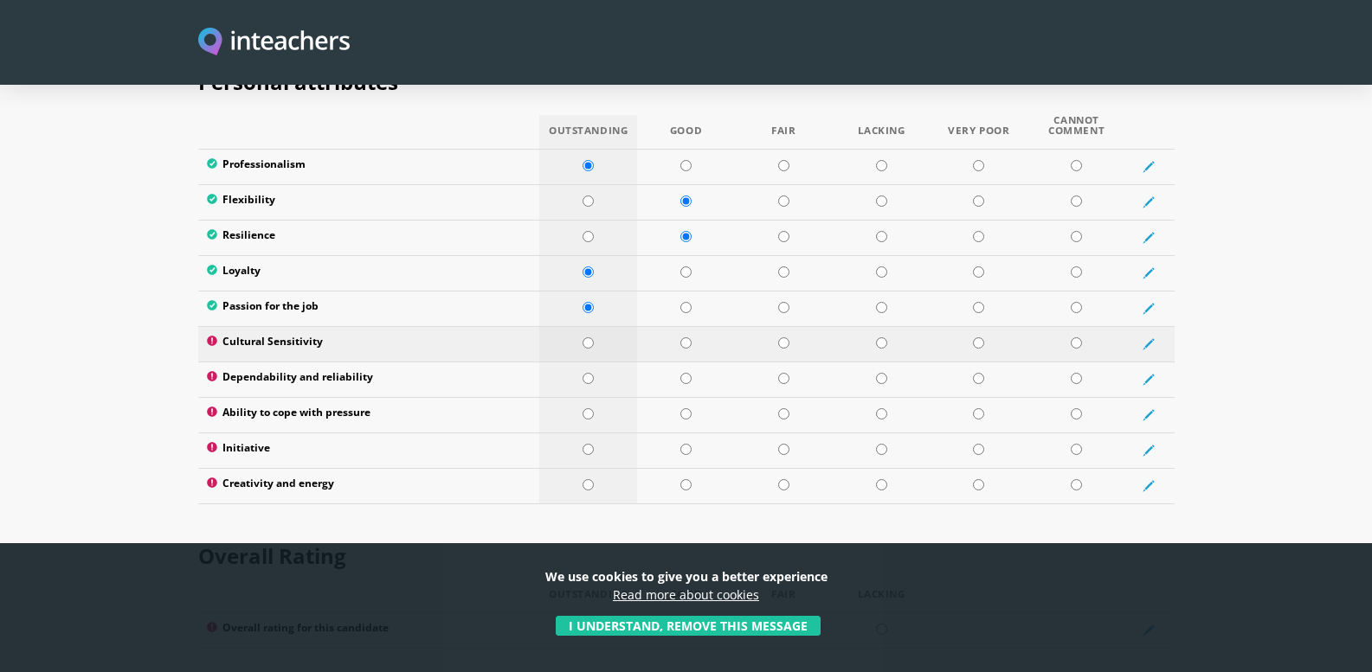
radio input "true"
click at [588, 373] on input "radio" at bounding box center [587, 378] width 11 height 11
radio input "true"
click at [590, 408] on input "radio" at bounding box center [587, 413] width 11 height 11
radio input "true"
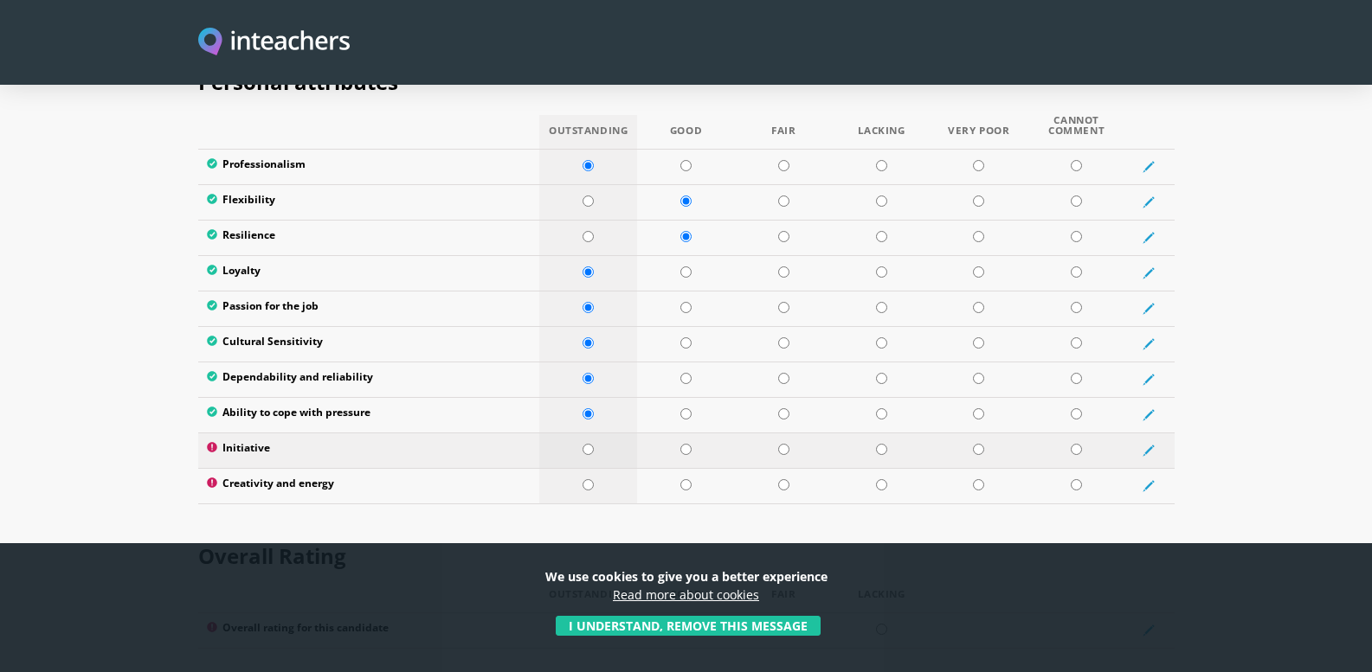
click at [591, 444] on input "radio" at bounding box center [587, 449] width 11 height 11
radio input "true"
click at [586, 479] on input "radio" at bounding box center [587, 484] width 11 height 11
radio input "true"
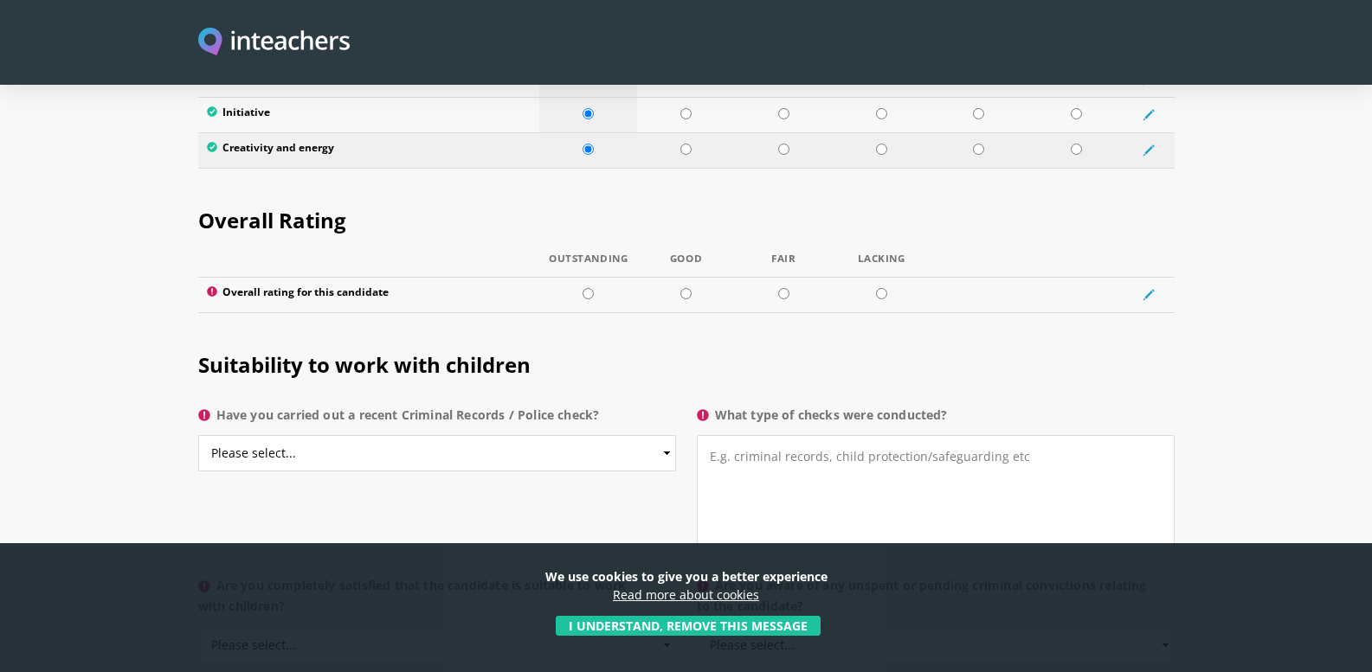
scroll to position [3202, 0]
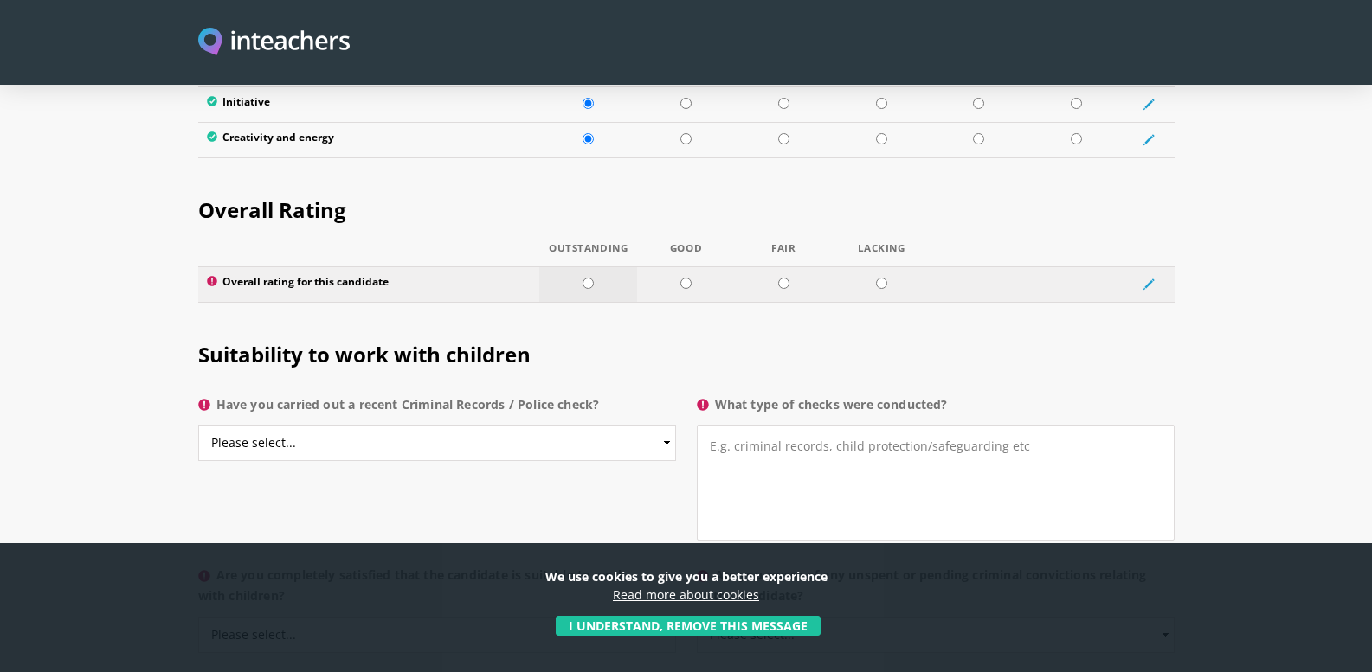
click at [589, 267] on td at bounding box center [588, 284] width 98 height 35
radio input "true"
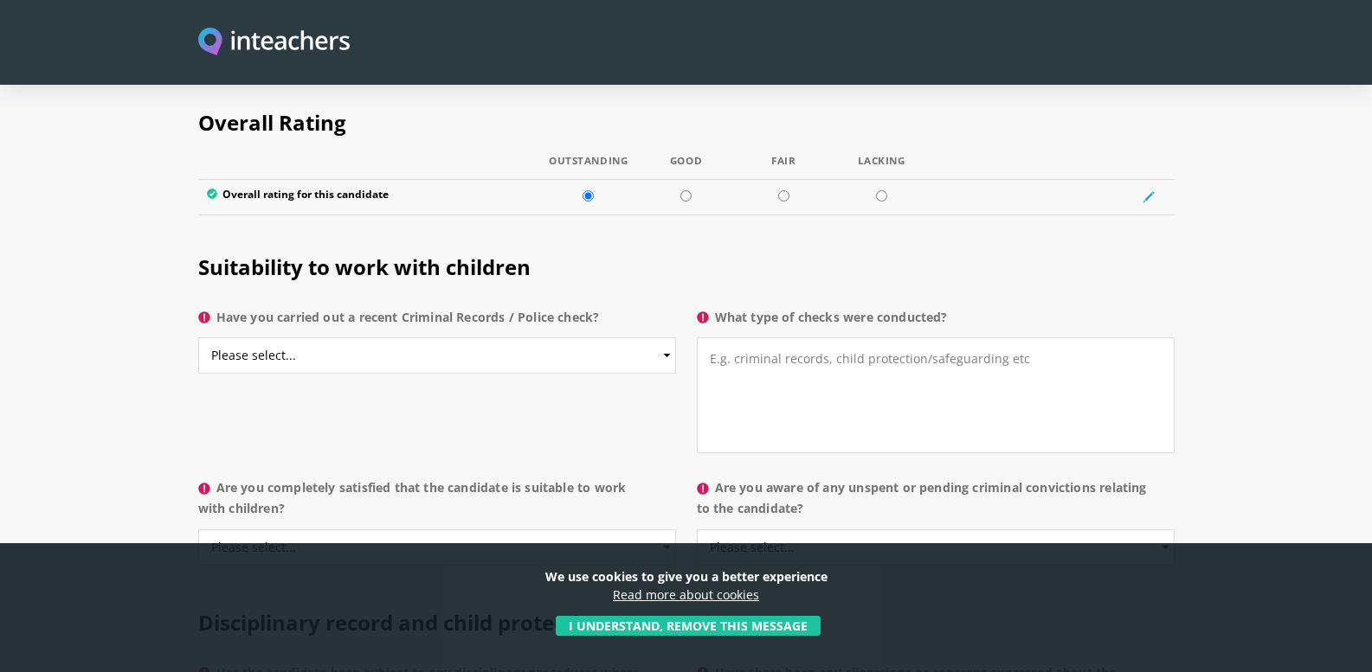
scroll to position [3288, 0]
click at [661, 338] on select "Please select... Yes No Do not know" at bounding box center [437, 356] width 478 height 36
select select "No"
click at [198, 338] on select "Please select... Yes No Do not know" at bounding box center [437, 356] width 478 height 36
click at [714, 338] on textarea "What type of checks were conducted?" at bounding box center [936, 396] width 478 height 116
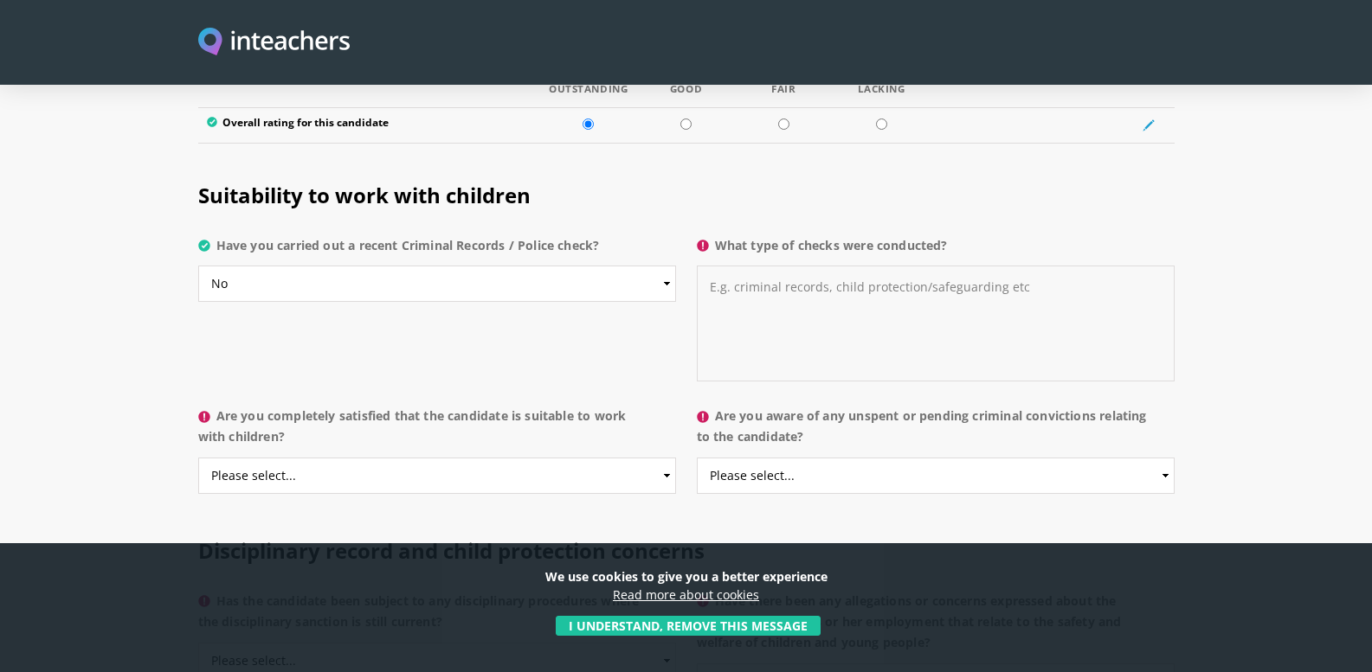
scroll to position [3462, 0]
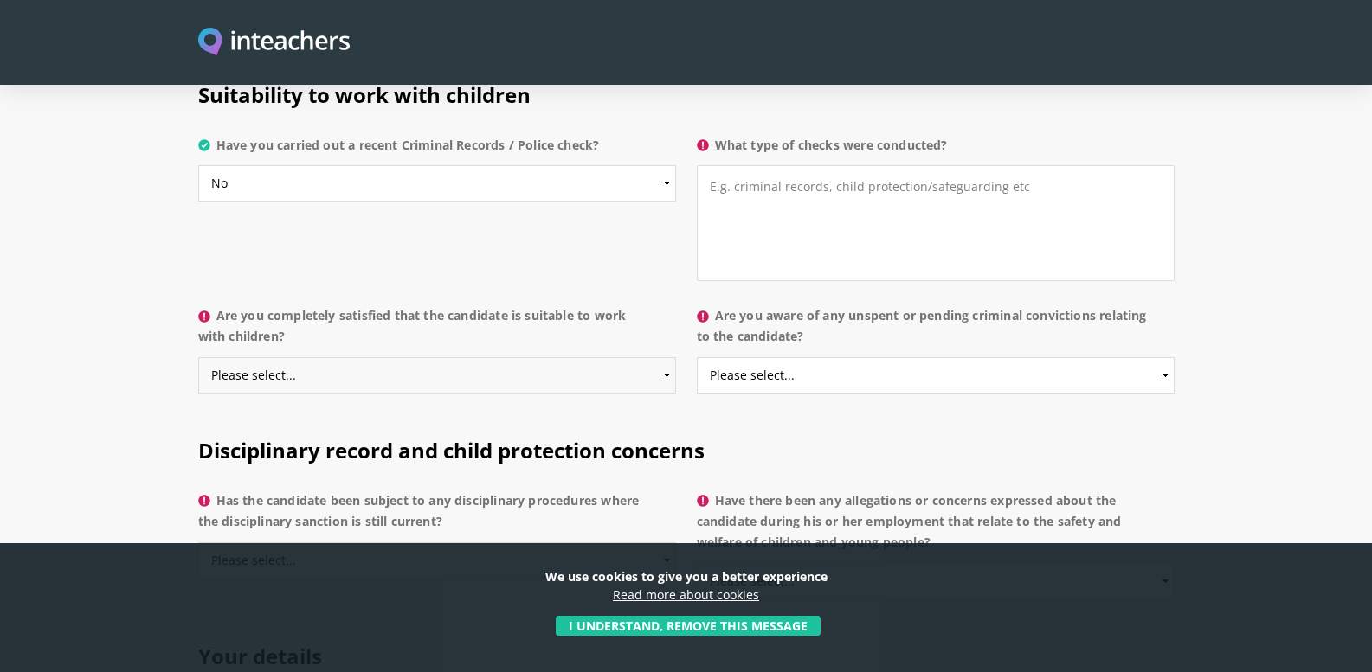
click at [650, 357] on select "Please select... Yes No Do not know" at bounding box center [437, 375] width 478 height 36
select select "Yes"
click at [198, 357] on select "Please select... Yes No Do not know" at bounding box center [437, 375] width 478 height 36
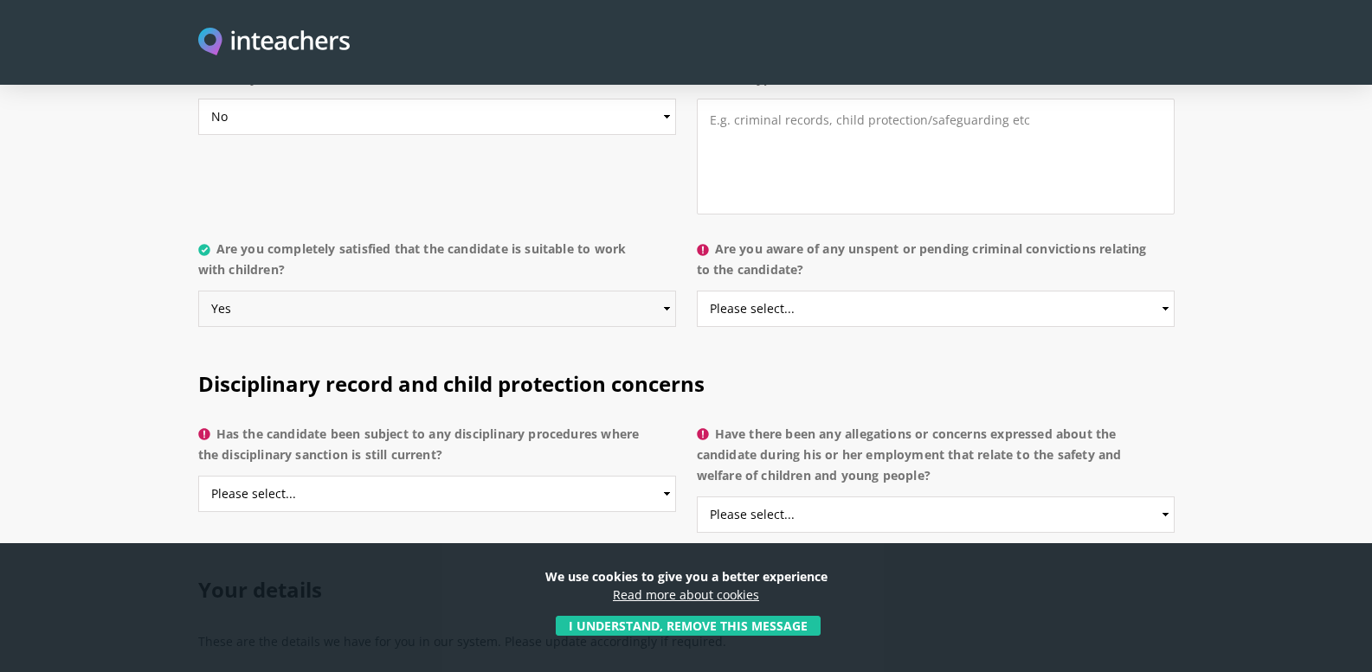
scroll to position [3548, 0]
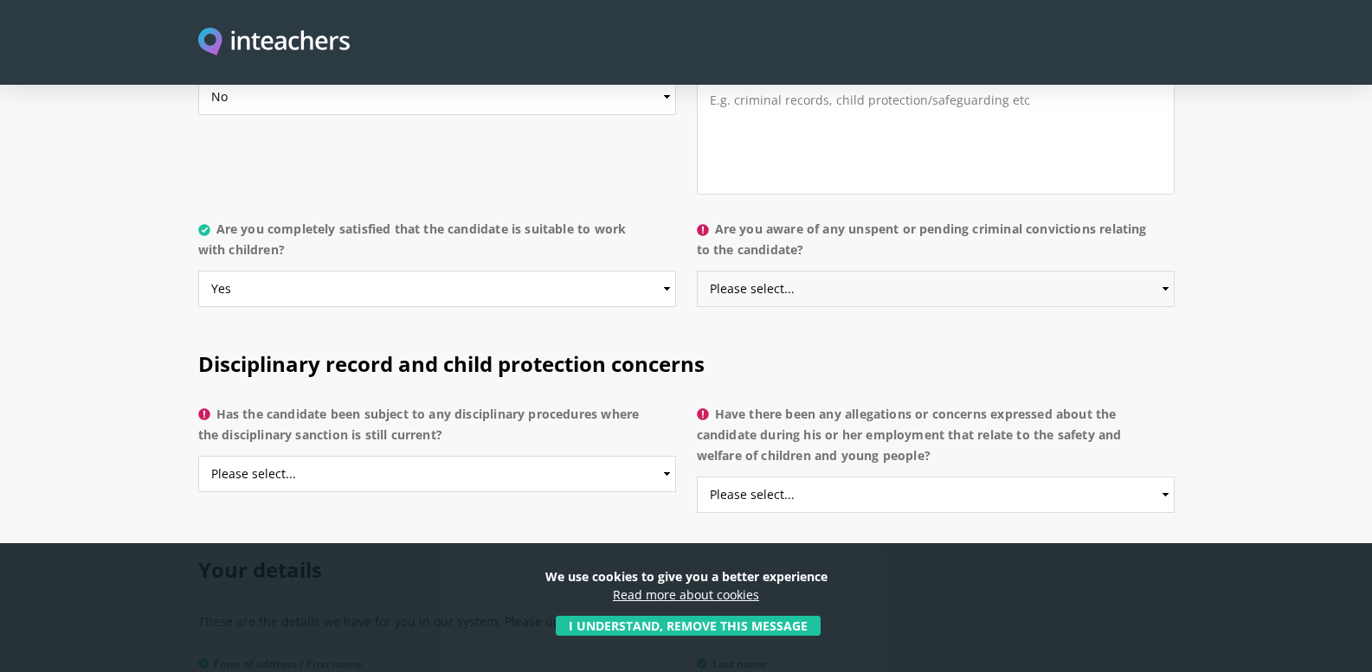
click at [865, 271] on select "Please select... Yes No Do not know" at bounding box center [936, 289] width 478 height 36
select select "No"
click at [697, 271] on select "Please select... Yes No Do not know" at bounding box center [936, 289] width 478 height 36
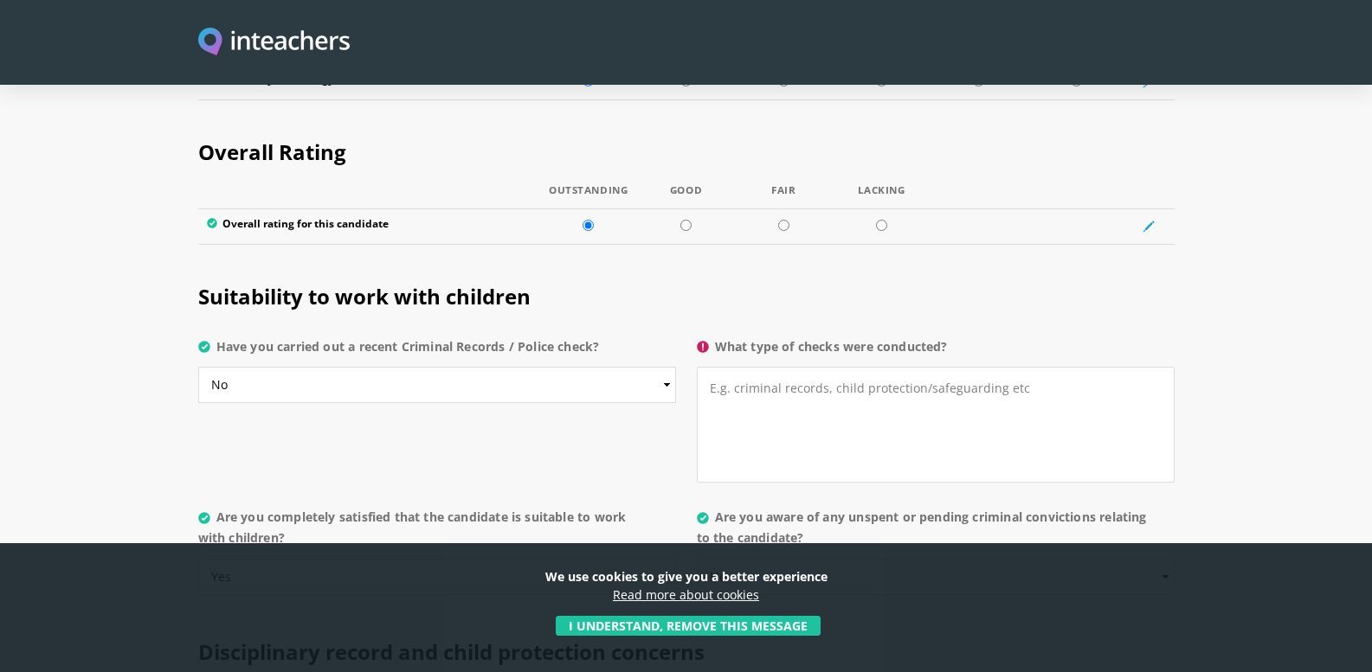
scroll to position [3202, 0]
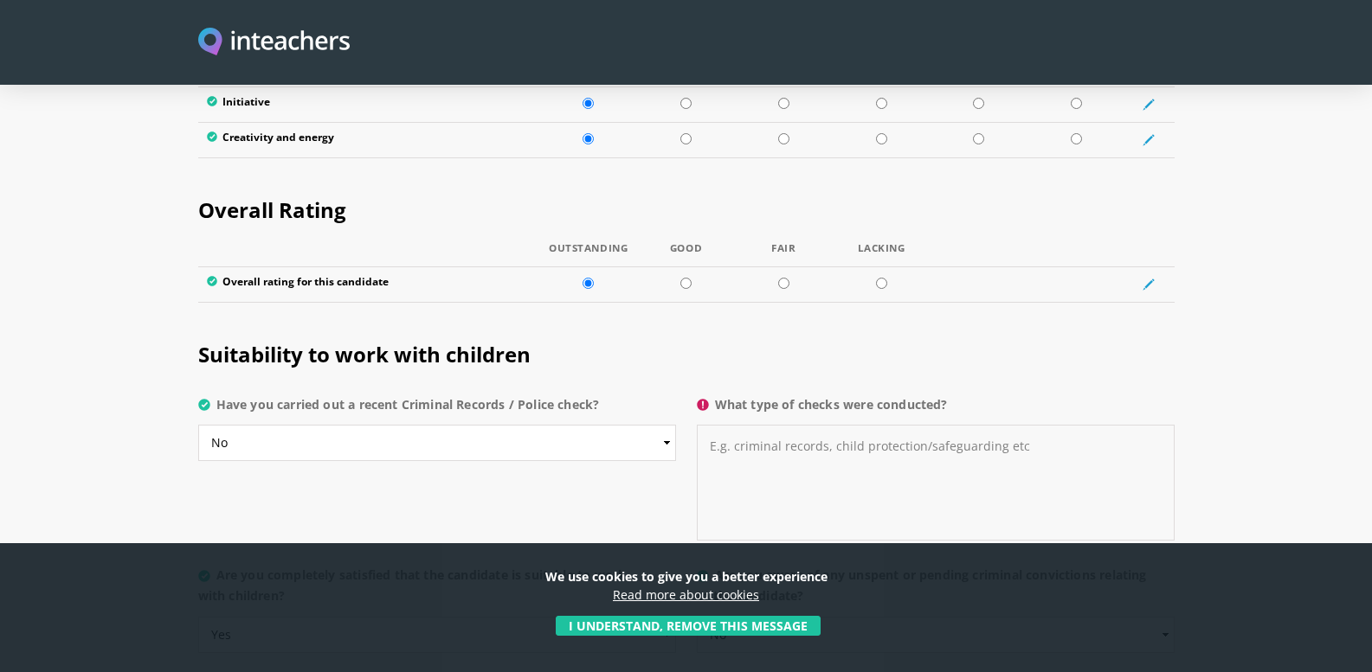
click at [719, 425] on textarea "What type of checks were conducted?" at bounding box center [936, 483] width 478 height 116
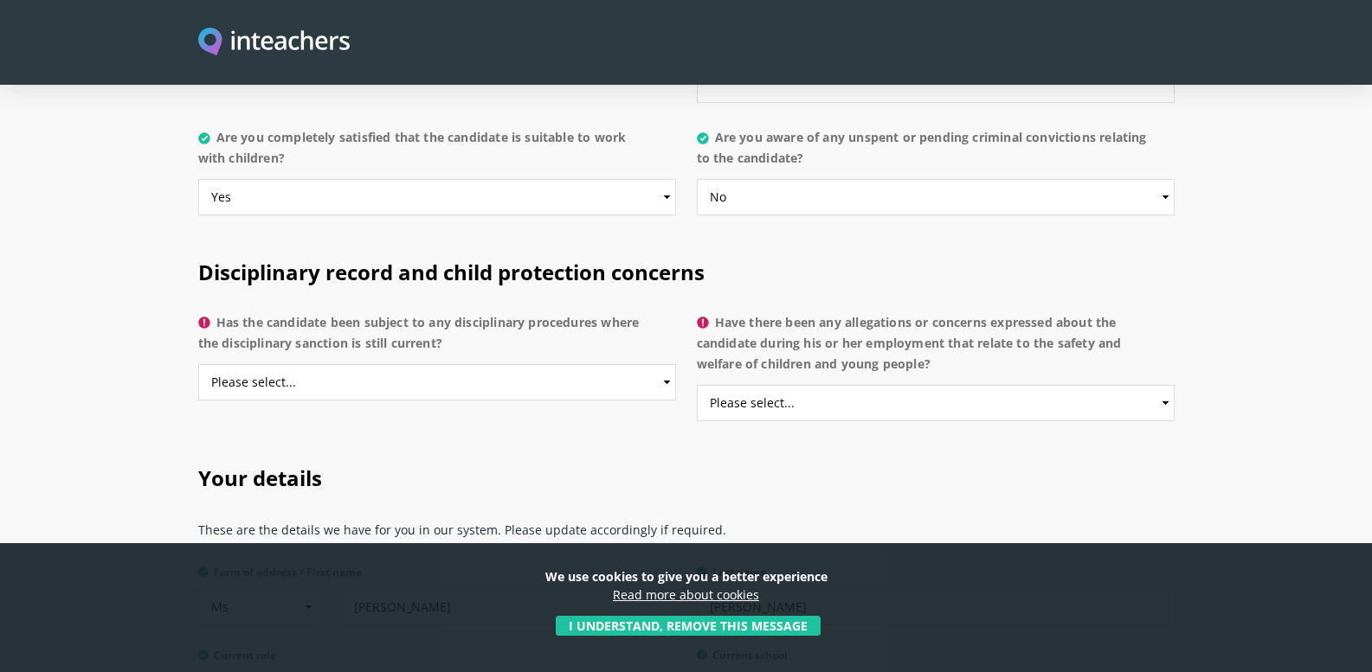
scroll to position [3721, 0]
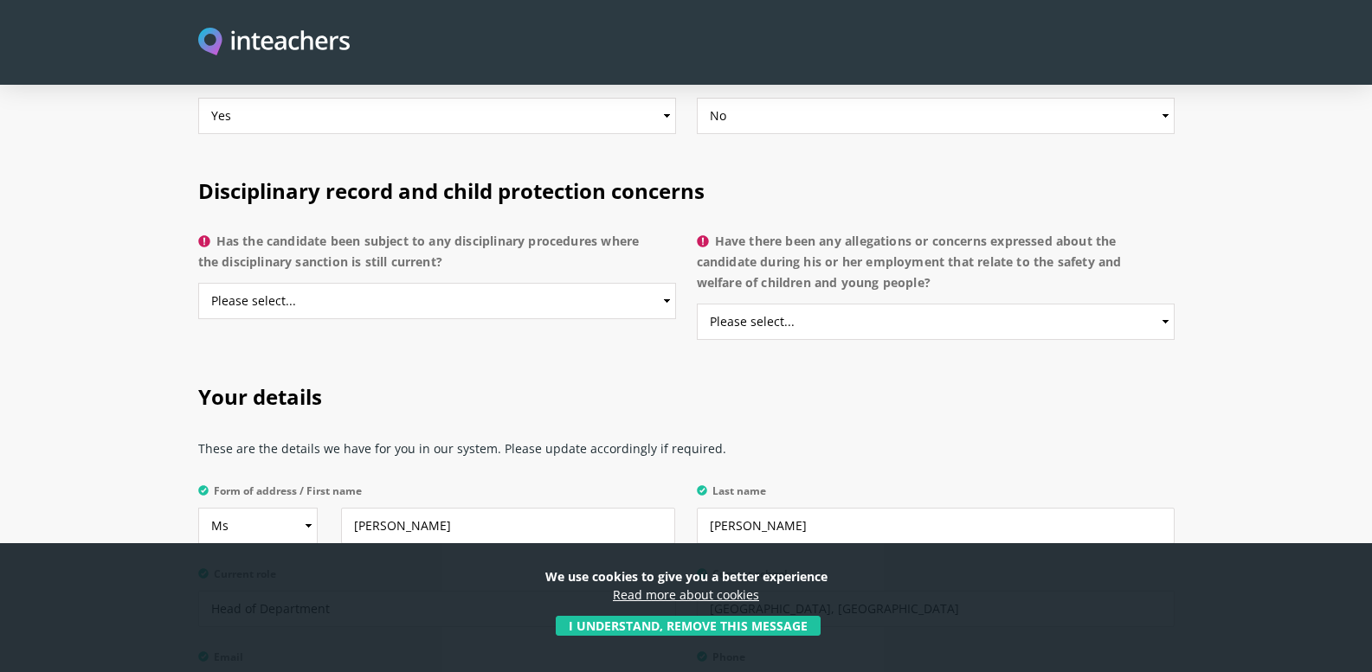
type textarea "Criminal checks were done while [PERSON_NAME] was at the College, mandatory for…"
click at [457, 283] on select "Please select... Yes No Do not know" at bounding box center [437, 301] width 478 height 36
select select "No"
click at [198, 283] on select "Please select... Yes No Do not know" at bounding box center [437, 301] width 478 height 36
click at [820, 304] on select "Please select... Yes No Do not know" at bounding box center [936, 322] width 478 height 36
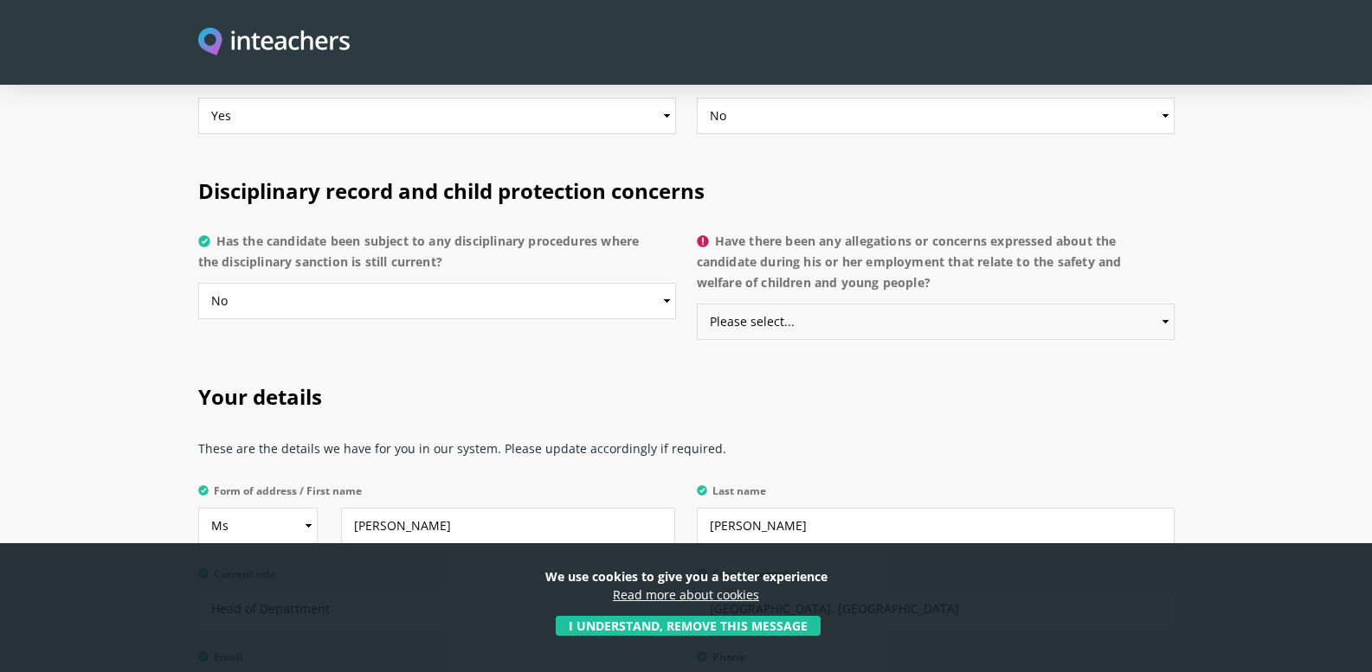
select select "No"
click at [697, 304] on select "Please select... Yes No Do not know" at bounding box center [936, 322] width 478 height 36
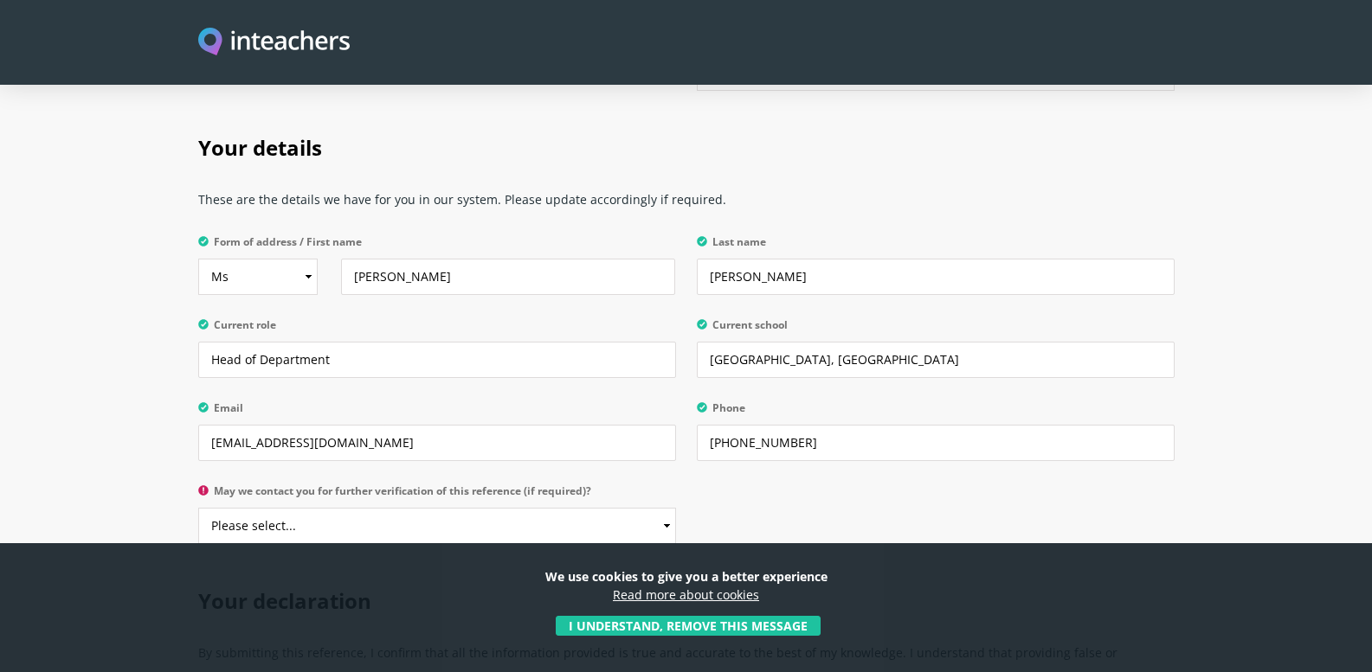
scroll to position [4067, 0]
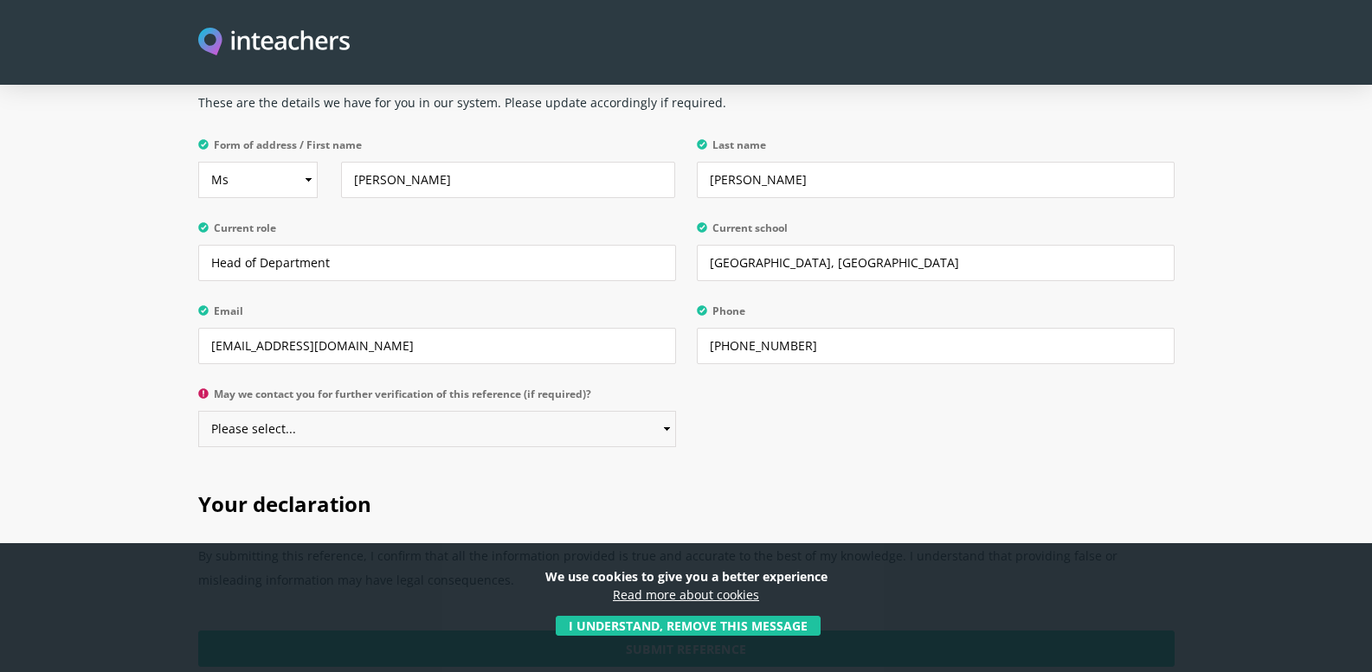
click at [659, 411] on select "Please select... Yes No" at bounding box center [437, 429] width 478 height 36
select select "No"
click at [198, 411] on select "Please select... Yes No" at bounding box center [437, 429] width 478 height 36
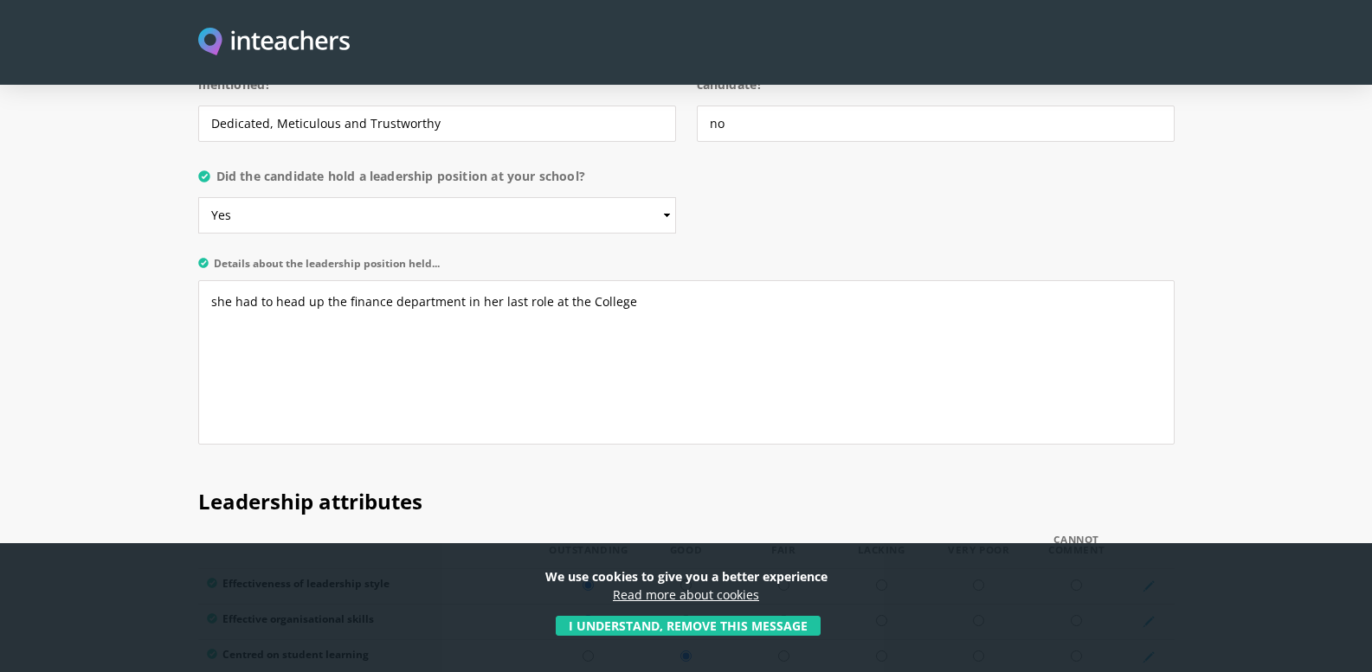
scroll to position [1925, 0]
click at [215, 281] on textarea "she had to head up the finance department in her last role at the College" at bounding box center [686, 363] width 976 height 164
click at [436, 306] on textarea "She had to head up the finance department in her last role at the College" at bounding box center [686, 363] width 976 height 164
click at [625, 281] on textarea "She had to head up the finance department in her last role at the College" at bounding box center [686, 363] width 976 height 164
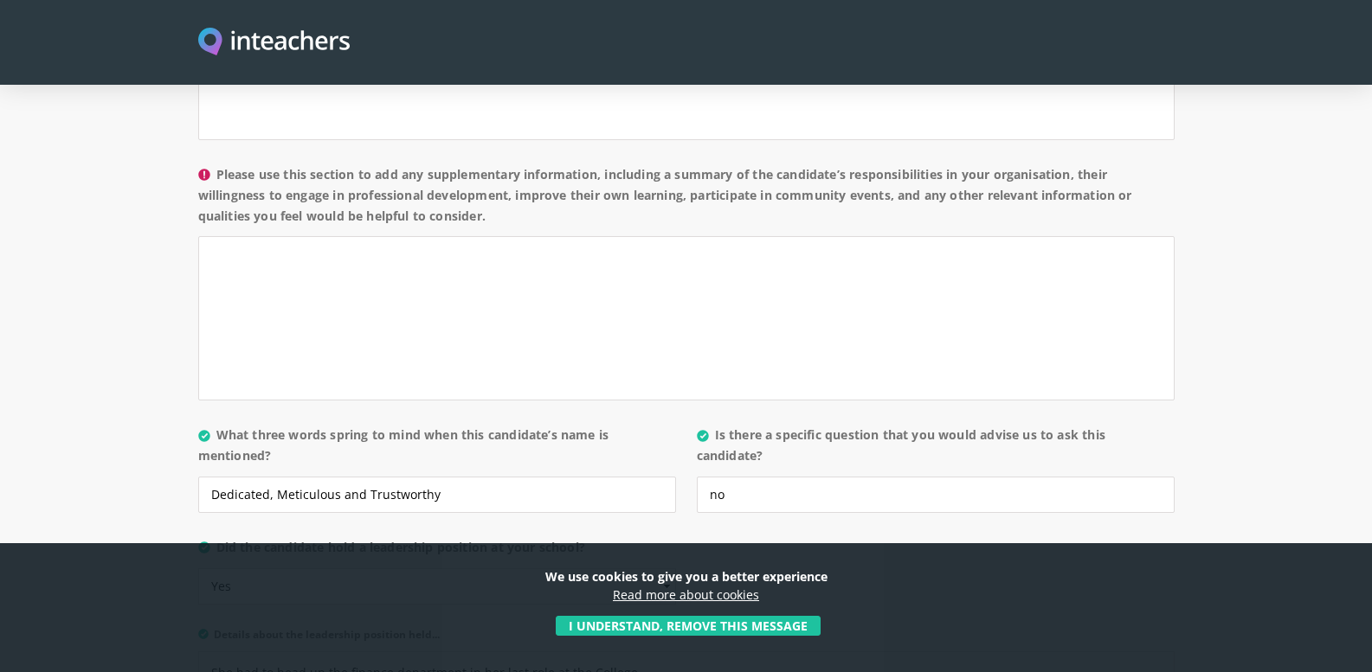
scroll to position [1471, 0]
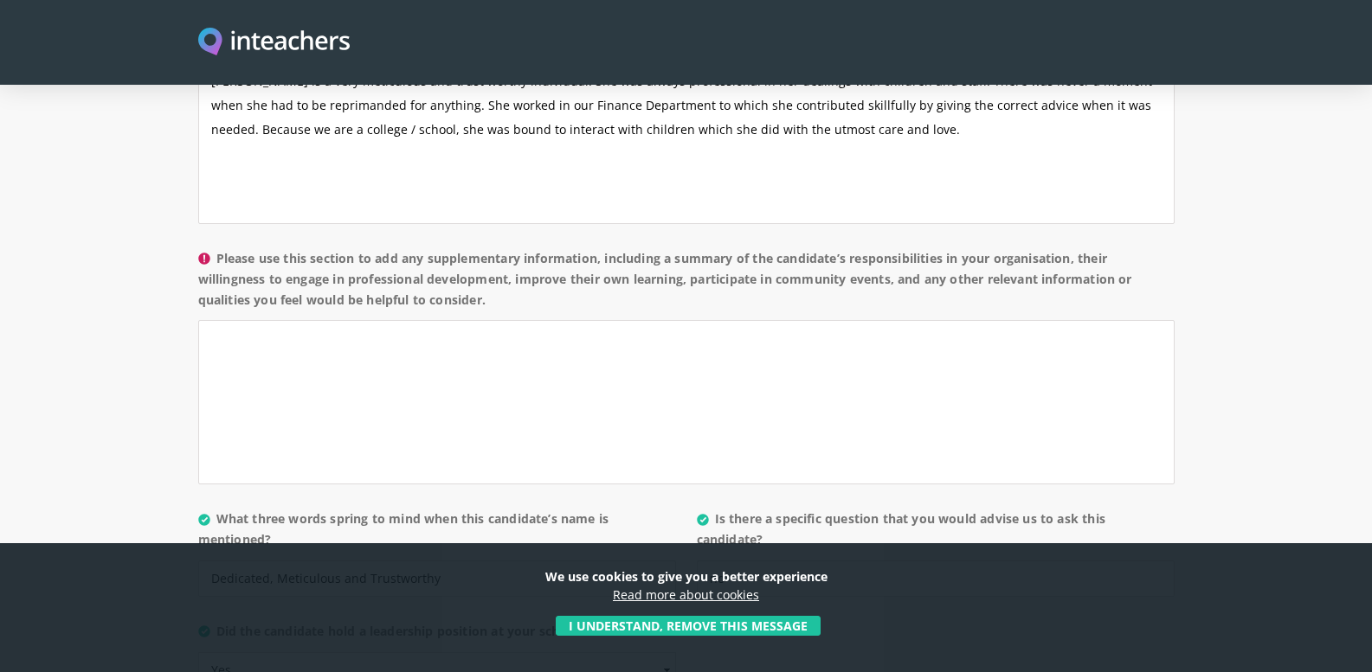
type textarea "She had to head up the finance department in her last role at the College."
click at [265, 320] on textarea "Please use this section to add any supplementary information, including a summa…" at bounding box center [686, 402] width 976 height 164
click at [243, 320] on textarea "[DATE] - [DATE] : debtors Clerk" at bounding box center [686, 402] width 976 height 164
drag, startPoint x: 485, startPoint y: 294, endPoint x: 499, endPoint y: 304, distance: 16.8
click at [485, 320] on textarea "[DATE] - [DATE] : debtors Clerk" at bounding box center [686, 402] width 976 height 164
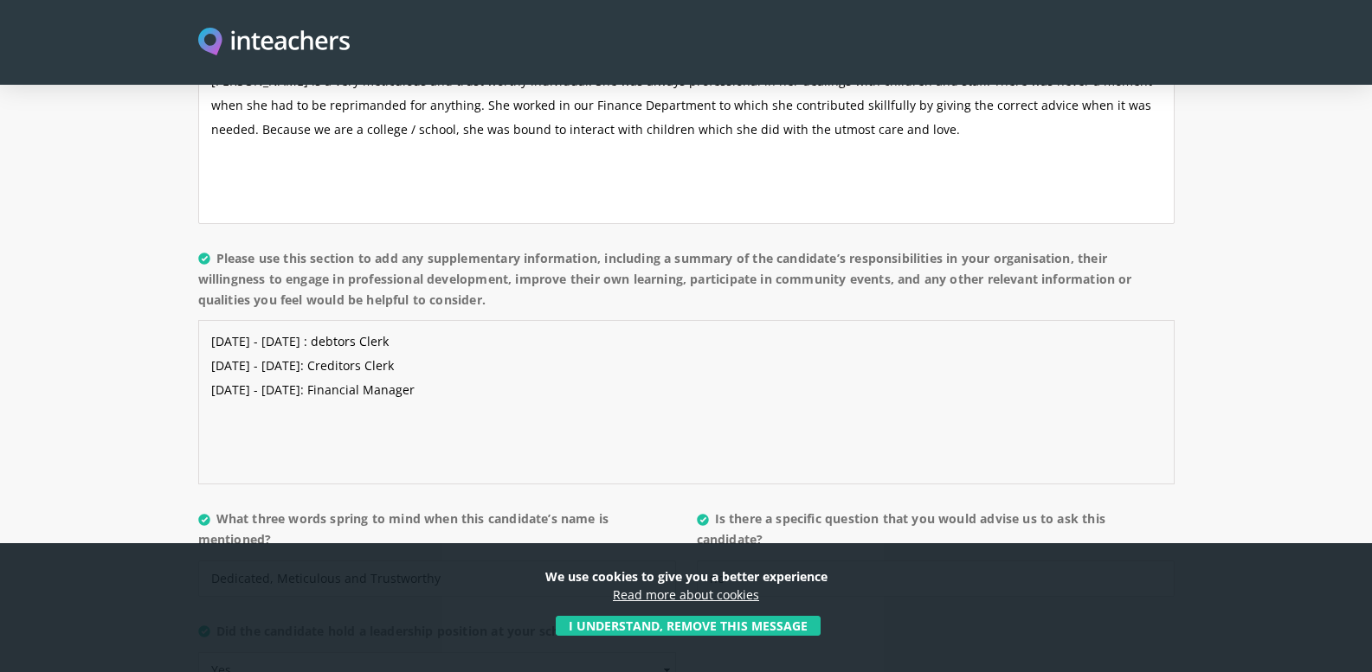
click at [231, 320] on textarea "[DATE] - [DATE] : debtors Clerk [DATE] - [DATE]: Creditors Clerk [DATE] - [DATE…" at bounding box center [686, 402] width 976 height 164
drag, startPoint x: 322, startPoint y: 294, endPoint x: 355, endPoint y: 293, distance: 32.9
click at [355, 320] on textarea "[DATE] - [DATE] : debtors Clerk [DATE] - [DATE]: Creditors Clerk [DATE] - [DATE…" at bounding box center [686, 402] width 976 height 164
click at [399, 320] on textarea "[DATE] - [DATE] : debtors Clerk [DATE] - [DATE]: Creditors Clerk [DATE] - [DATE…" at bounding box center [686, 402] width 976 height 164
click at [460, 343] on textarea "[DATE] - [DATE] : Debtors Clerk [DATE] - [DATE]: Creditors Clerk [DATE] - [DATE…" at bounding box center [686, 402] width 976 height 164
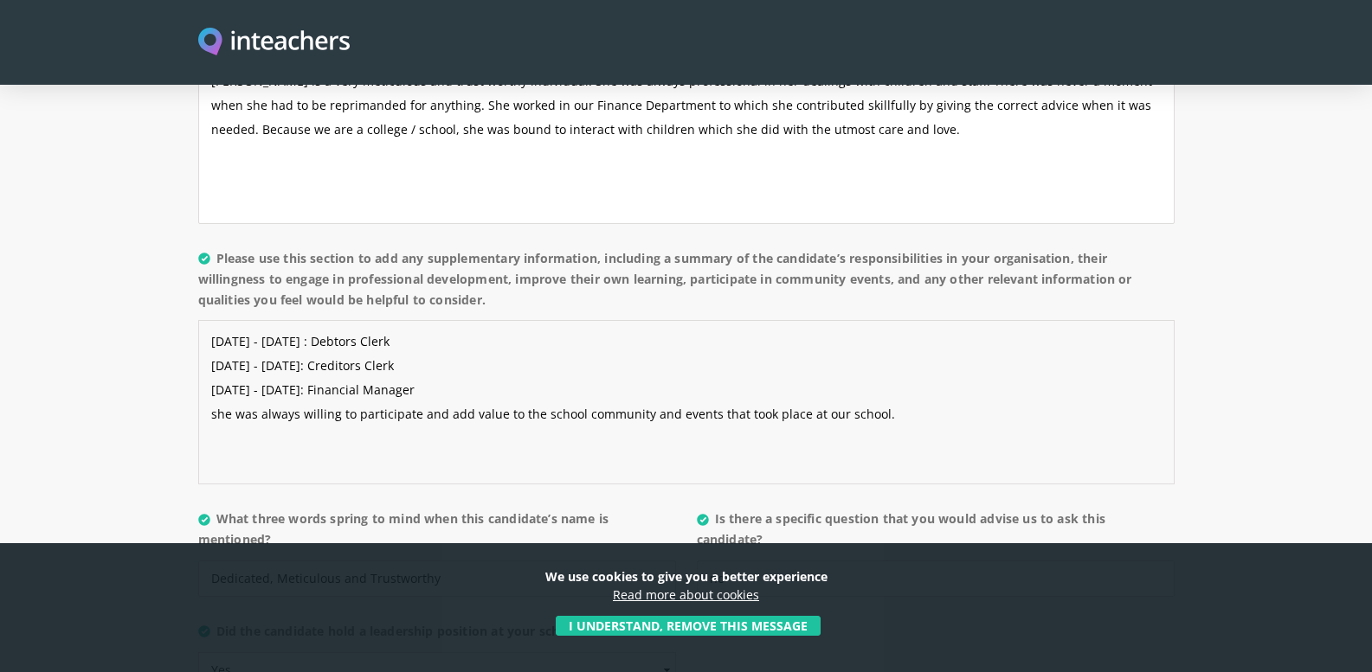
click at [218, 360] on textarea "[DATE] - [DATE] : Debtors Clerk [DATE] - [DATE]: Creditors Clerk [DATE] - [DATE…" at bounding box center [686, 402] width 976 height 164
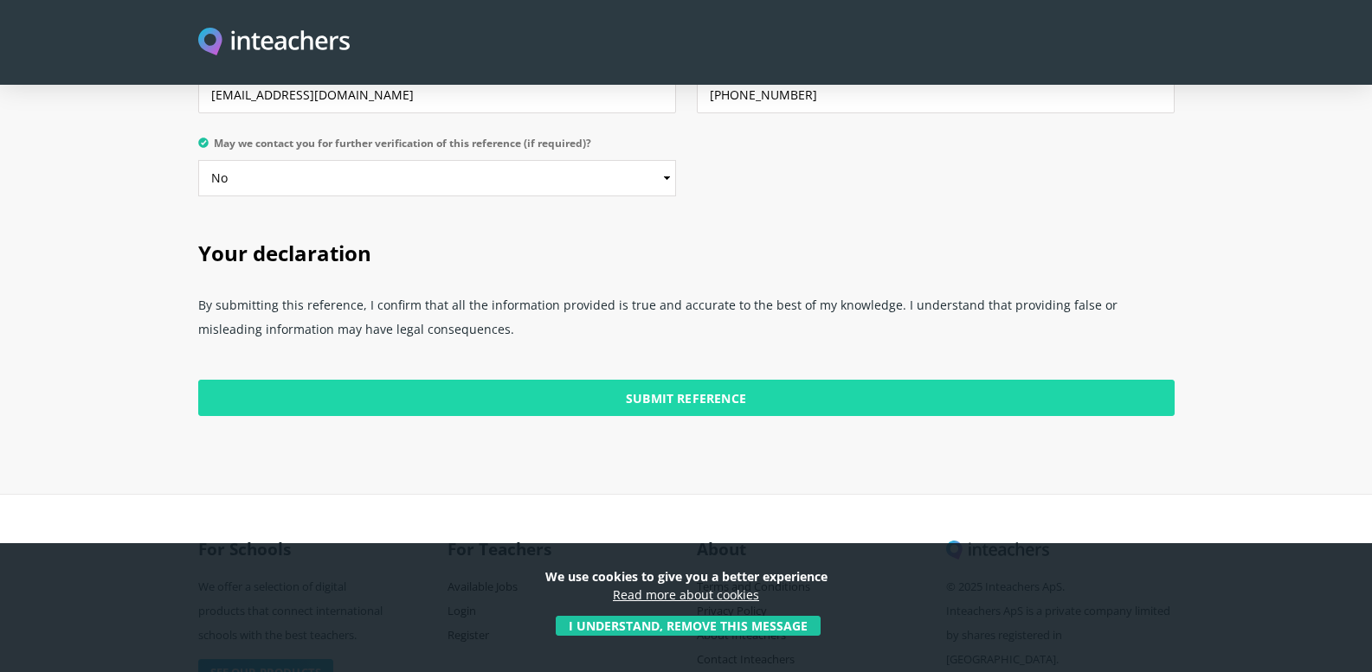
scroll to position [4349, 0]
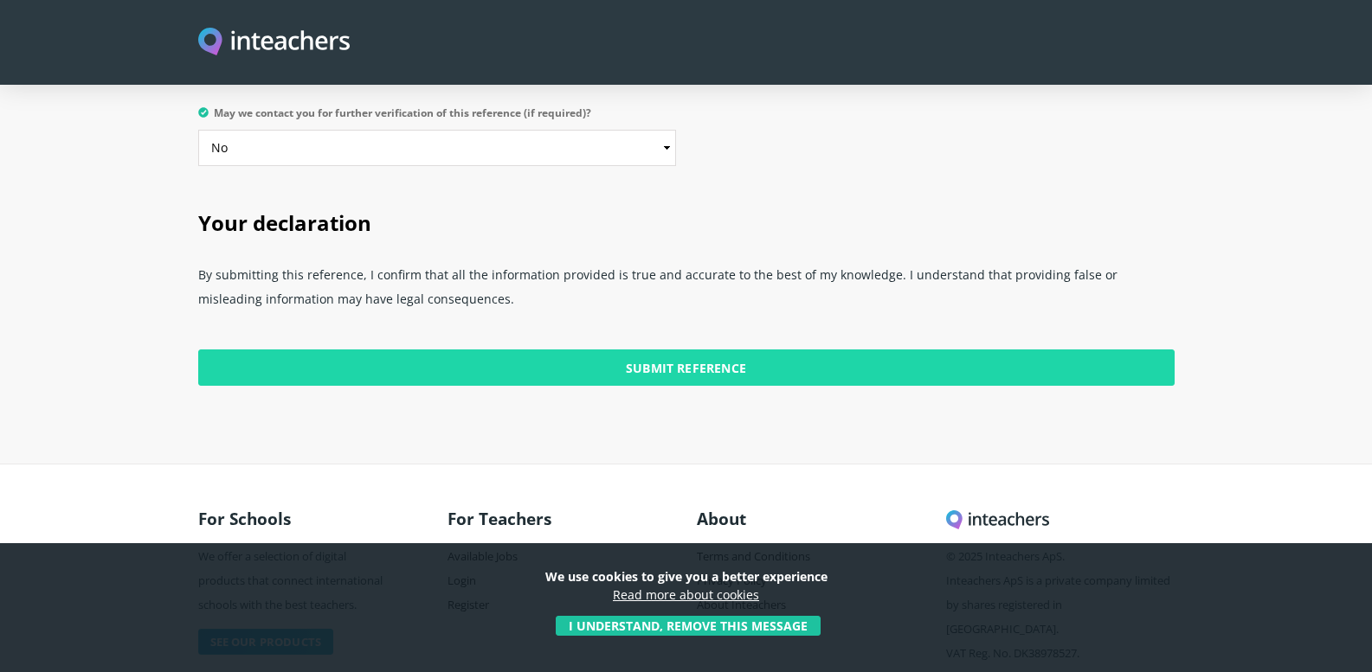
type textarea "[DATE] - [DATE] : Debtors Clerk [DATE] - [DATE]: Creditors Clerk [DATE] - [DATE…"
click at [712, 350] on input "Submit Reference" at bounding box center [686, 368] width 976 height 36
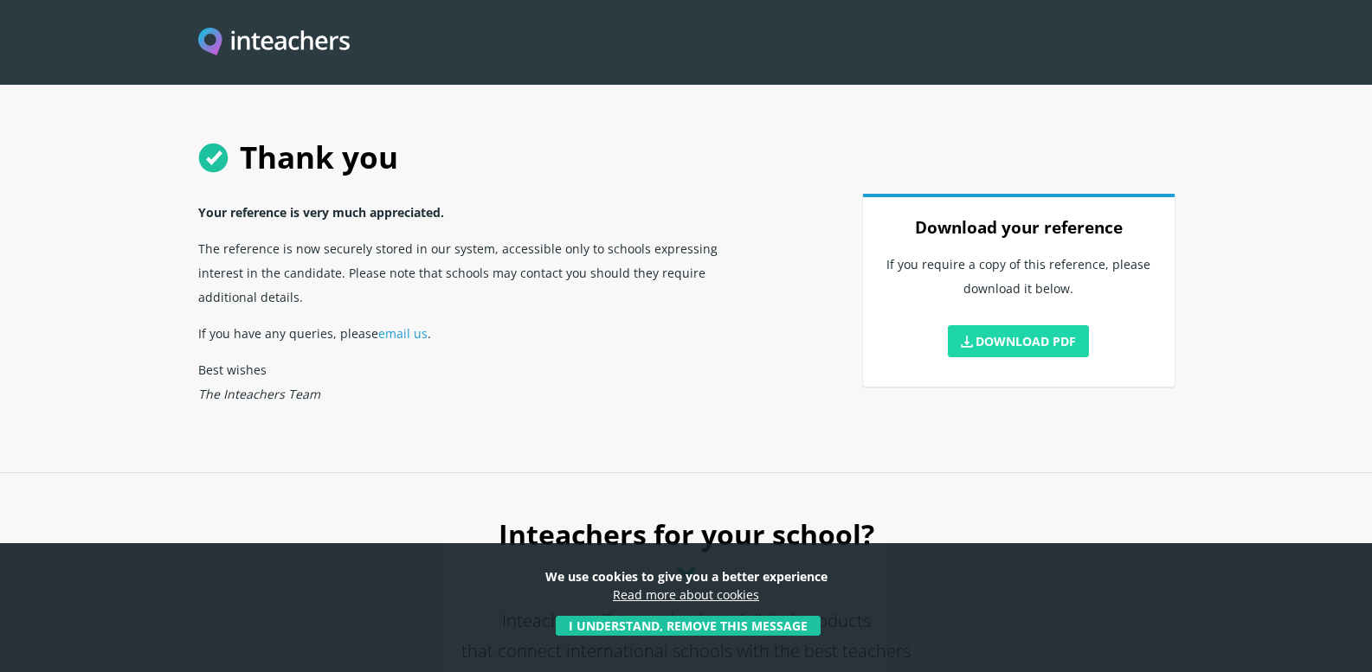
click at [1016, 335] on link "Download PDF" at bounding box center [1019, 341] width 142 height 32
